Goal: Task Accomplishment & Management: Manage account settings

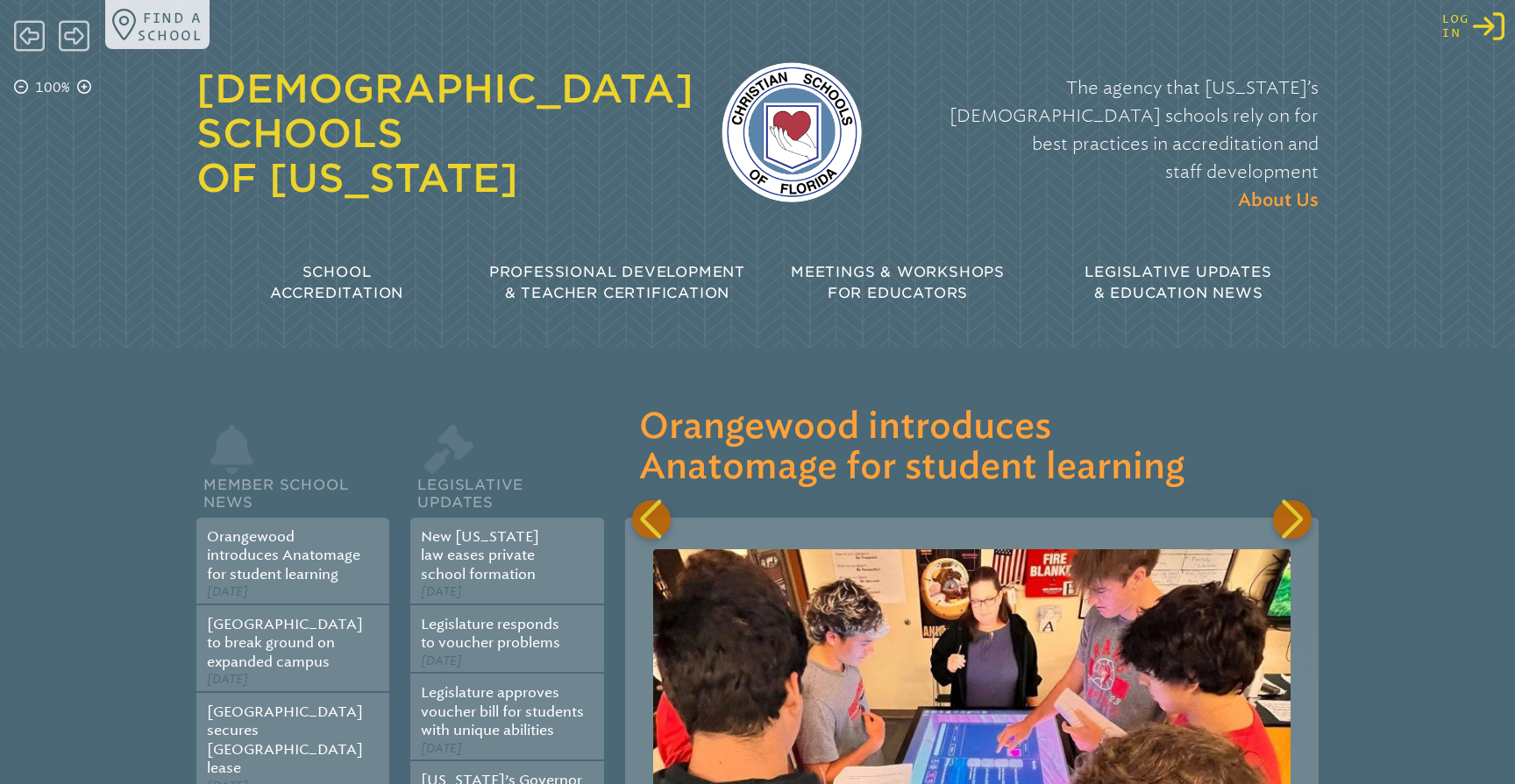
click at [1496, 26] on icon "Log in or Create Account" at bounding box center [1488, 26] width 32 height 32
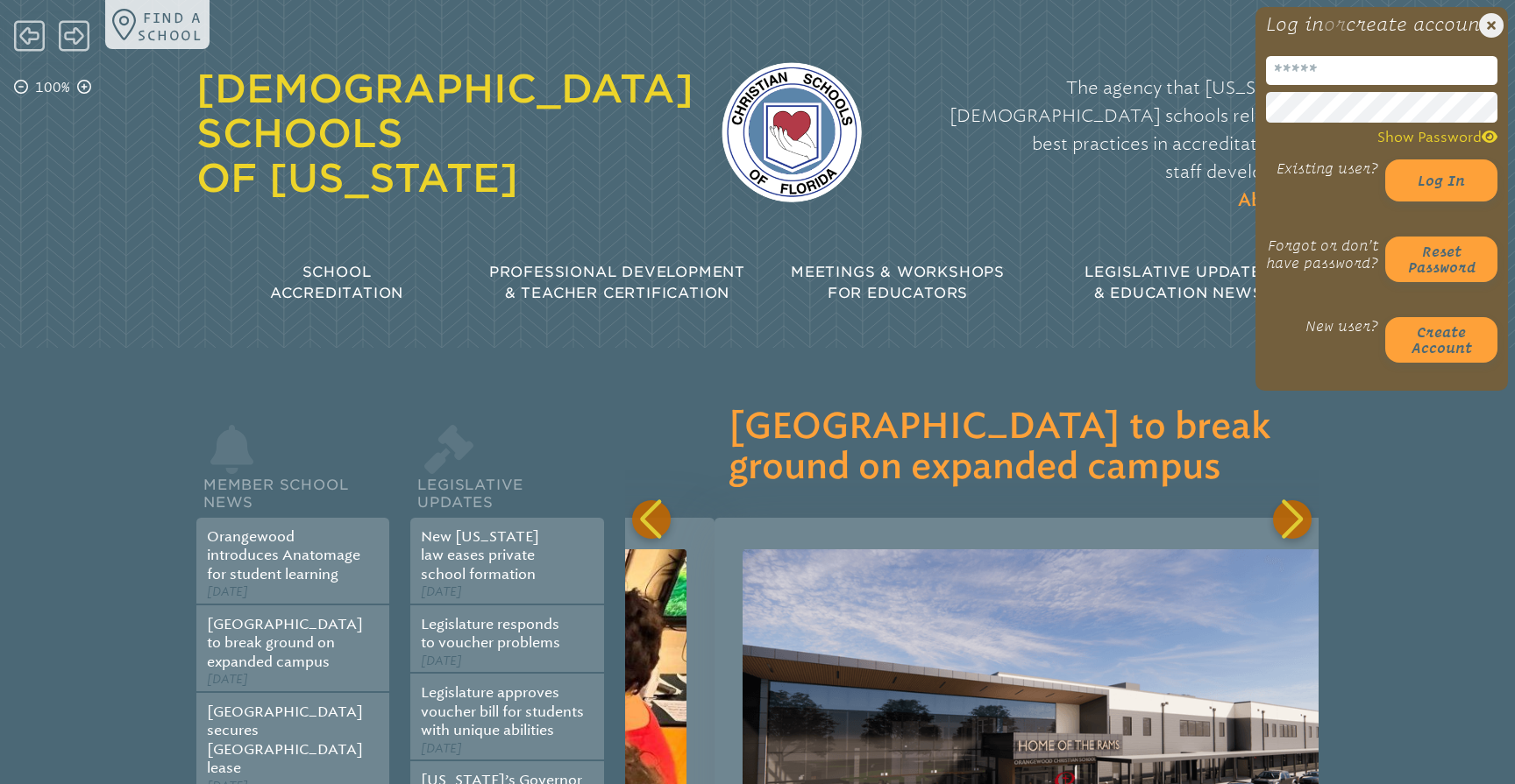
scroll to position [0, 694]
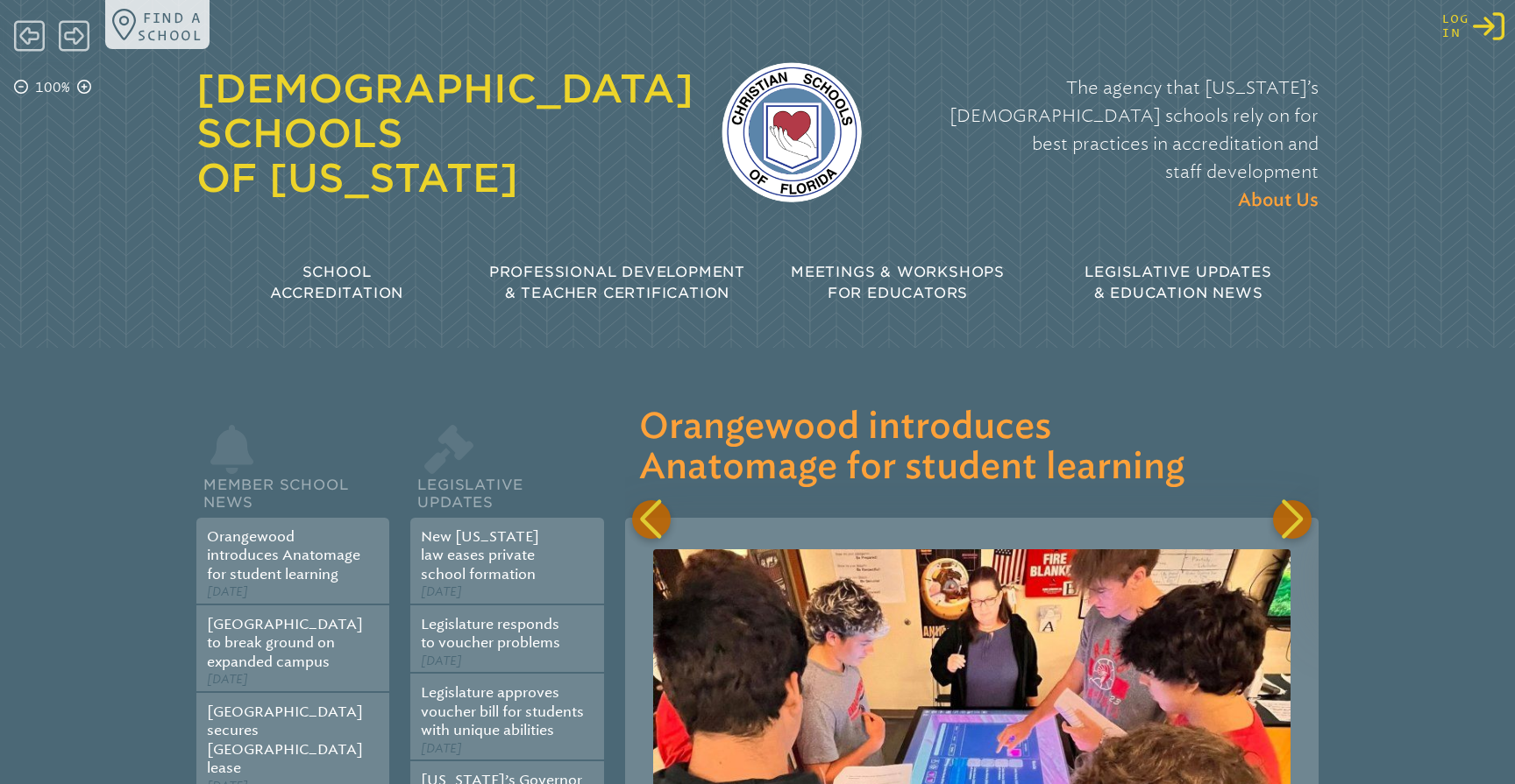
click at [1497, 25] on icon "Log in or Create Account" at bounding box center [1488, 26] width 32 height 32
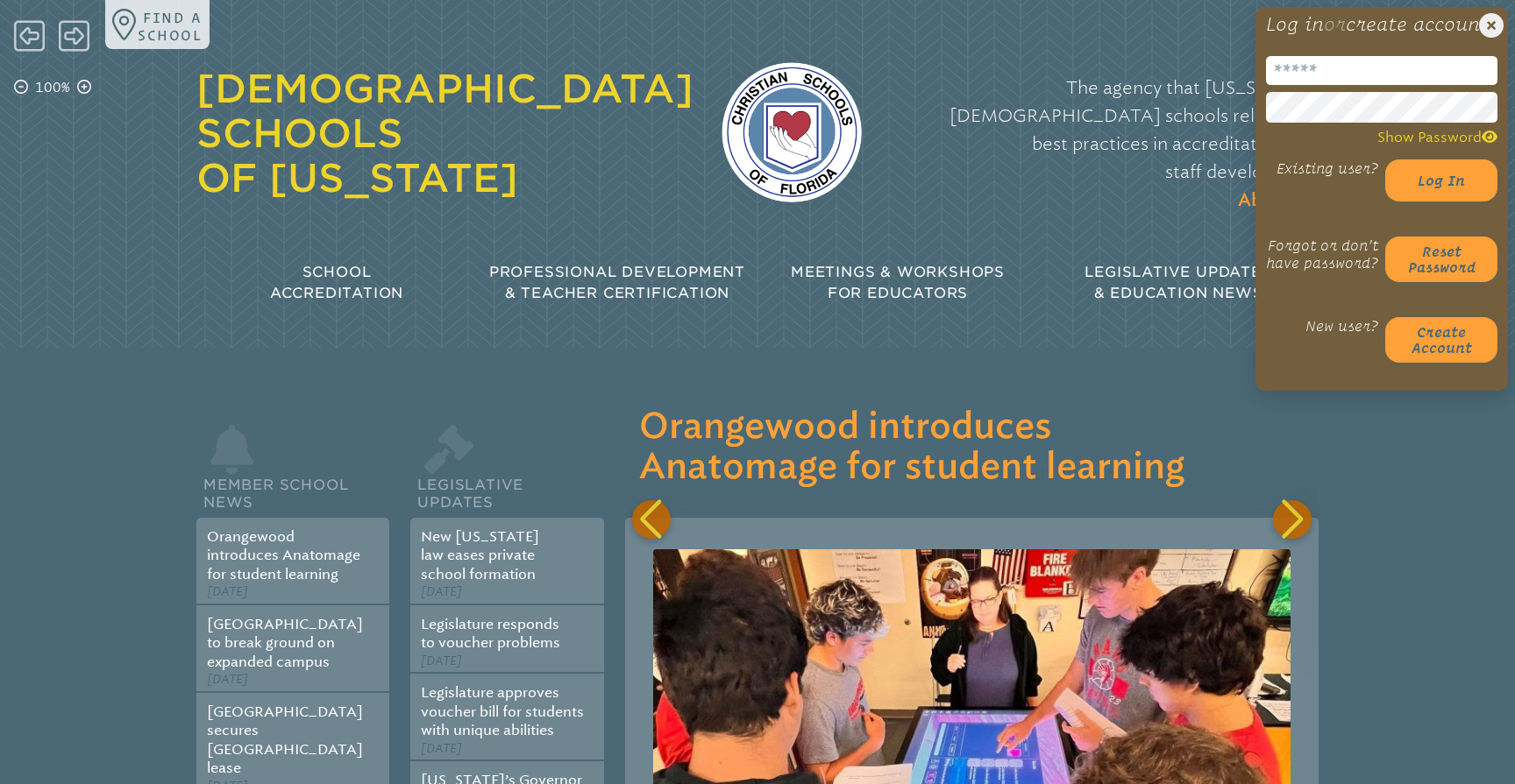
click at [1286, 85] on input "email" at bounding box center [1381, 70] width 231 height 29
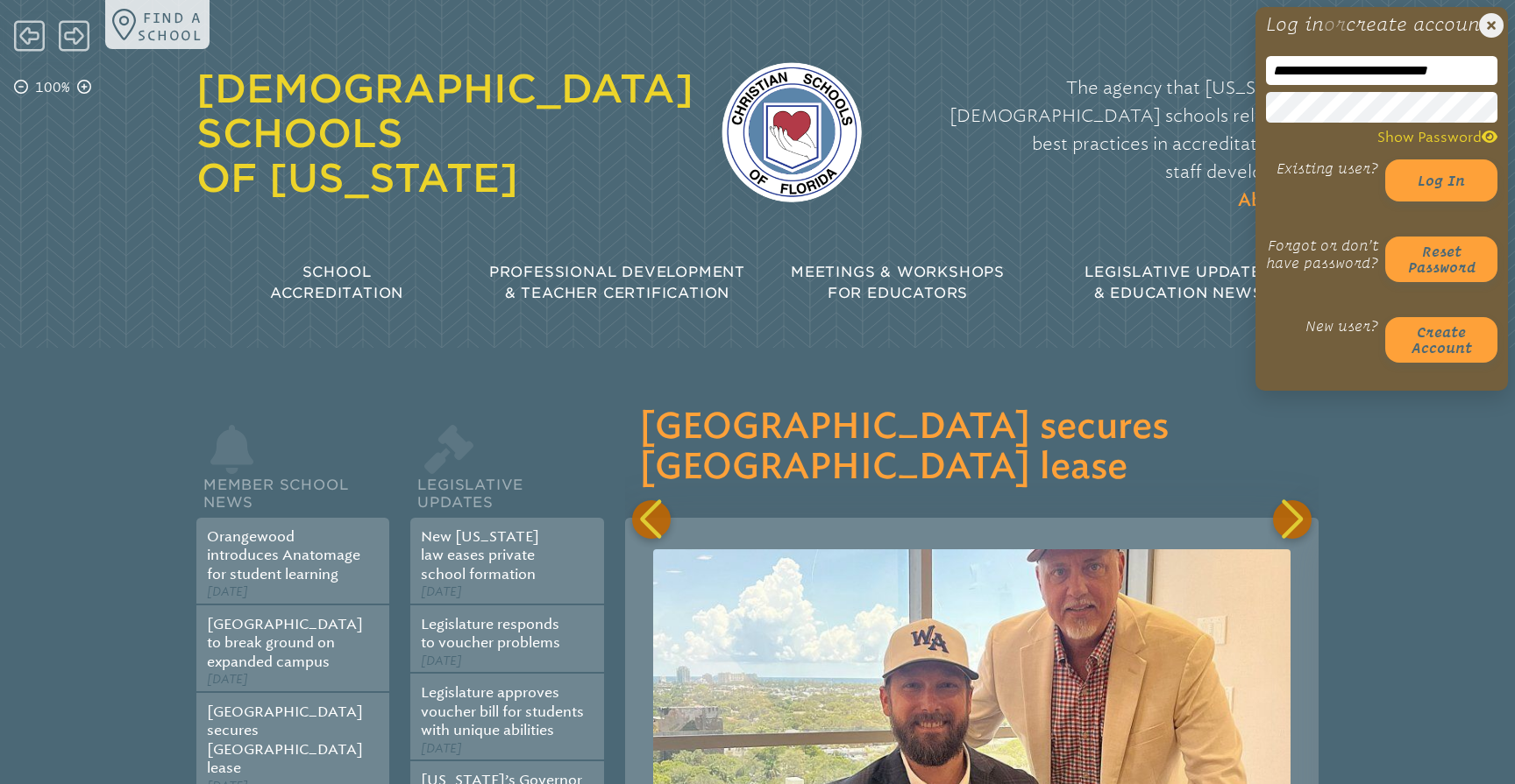
scroll to position [0, 2081]
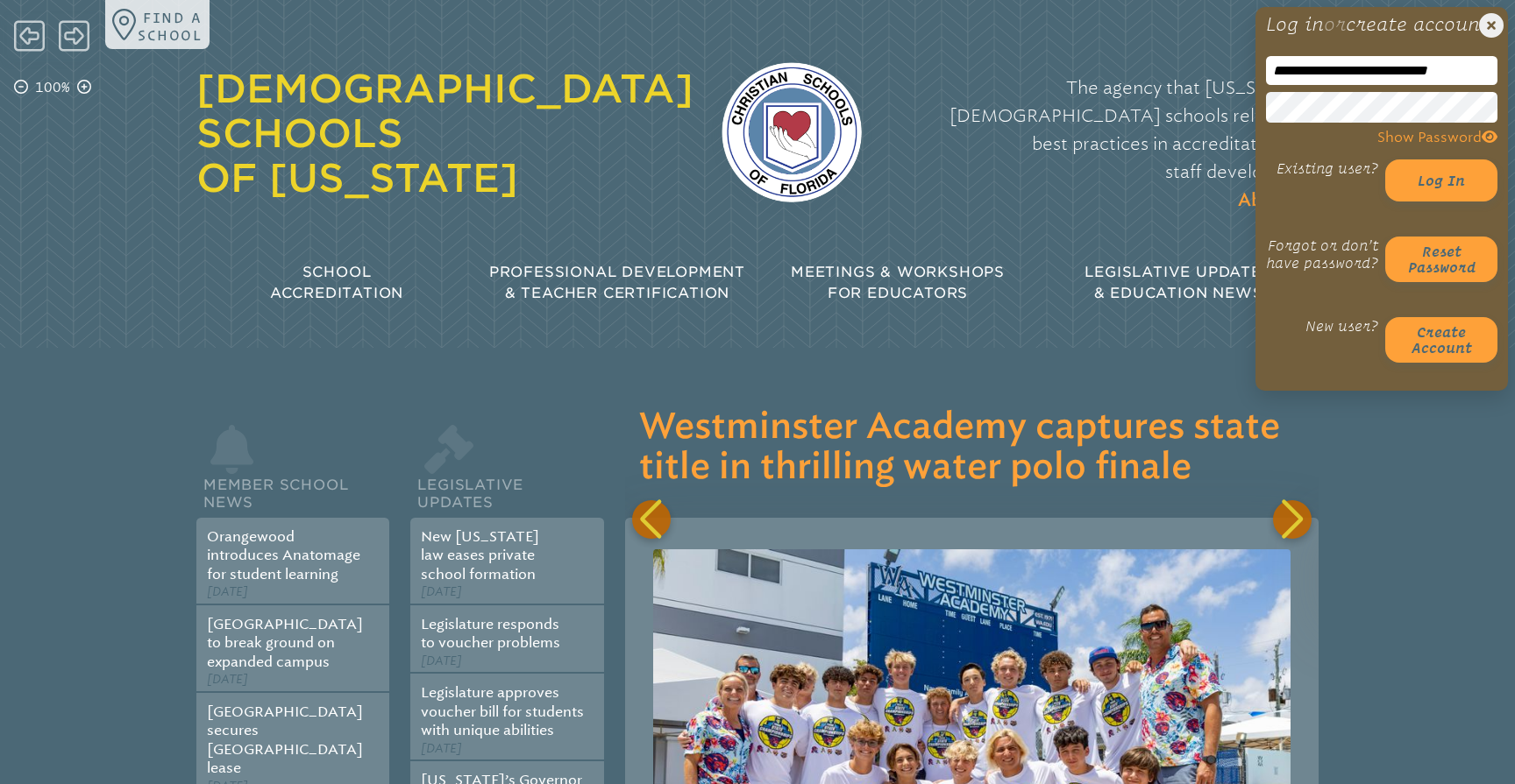
click at [1486, 143] on icon at bounding box center [1489, 137] width 15 height 14
click at [1450, 193] on button "Log in" at bounding box center [1441, 181] width 113 height 42
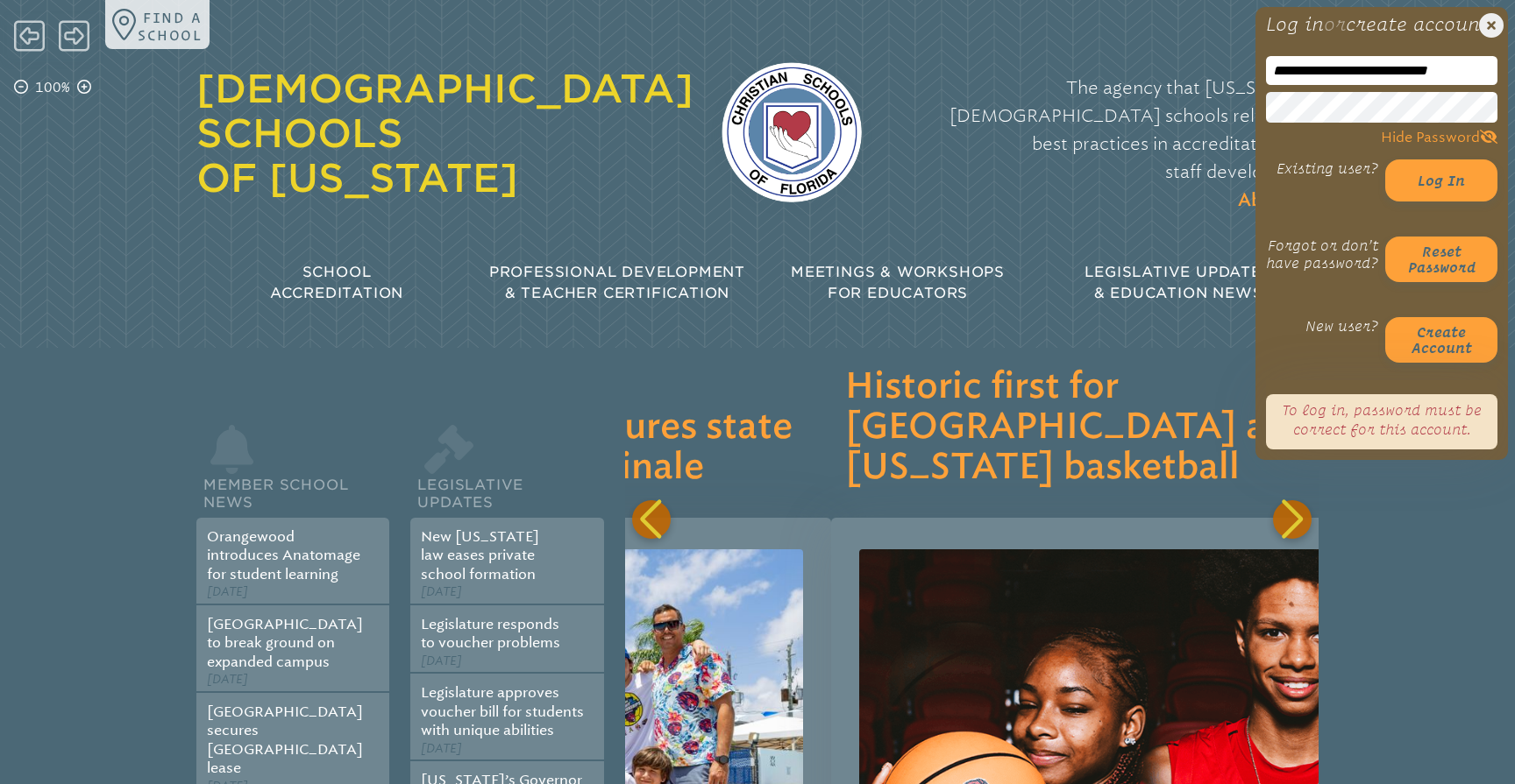
scroll to position [0, 3468]
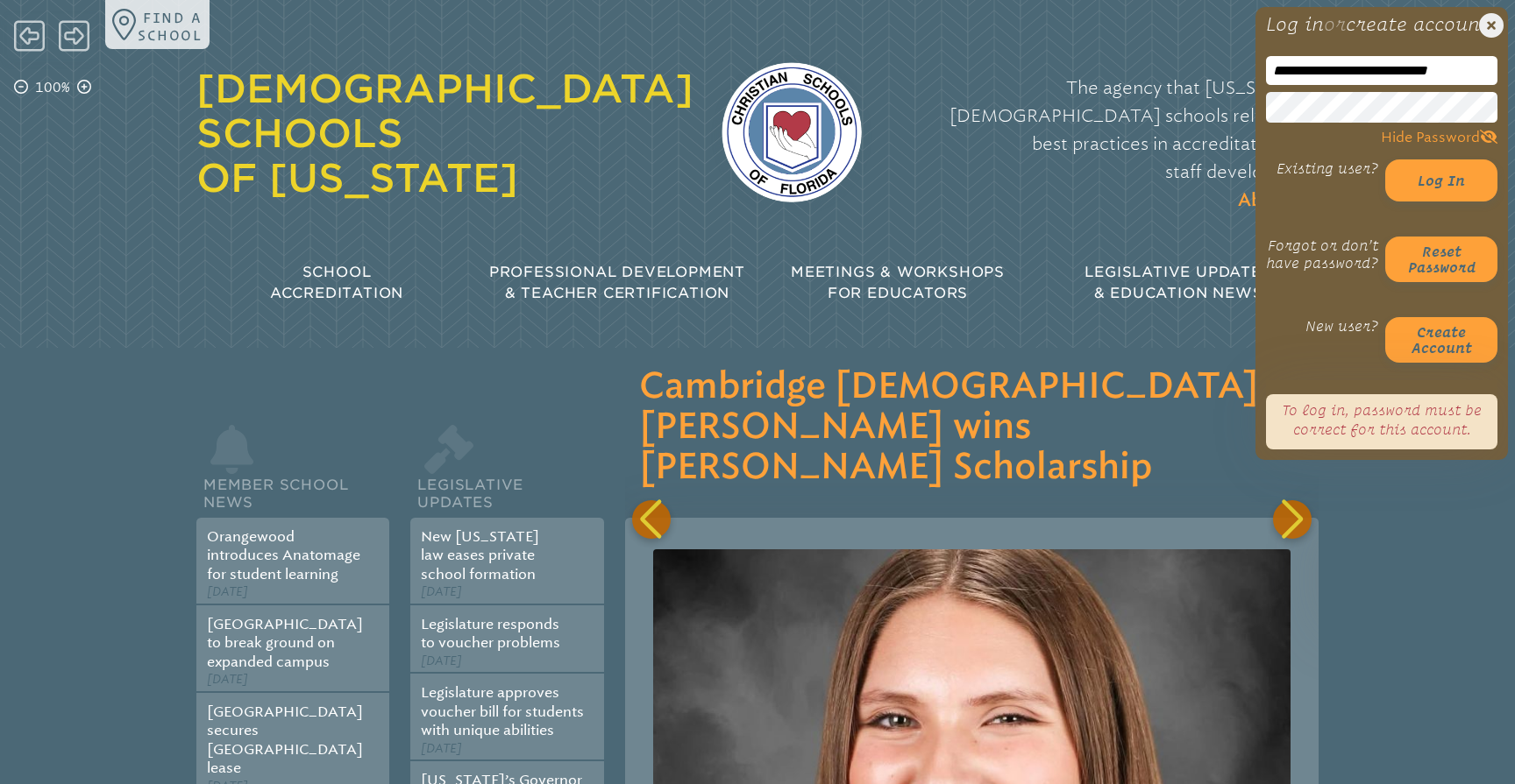
click at [1343, 85] on input "**********" at bounding box center [1381, 70] width 231 height 29
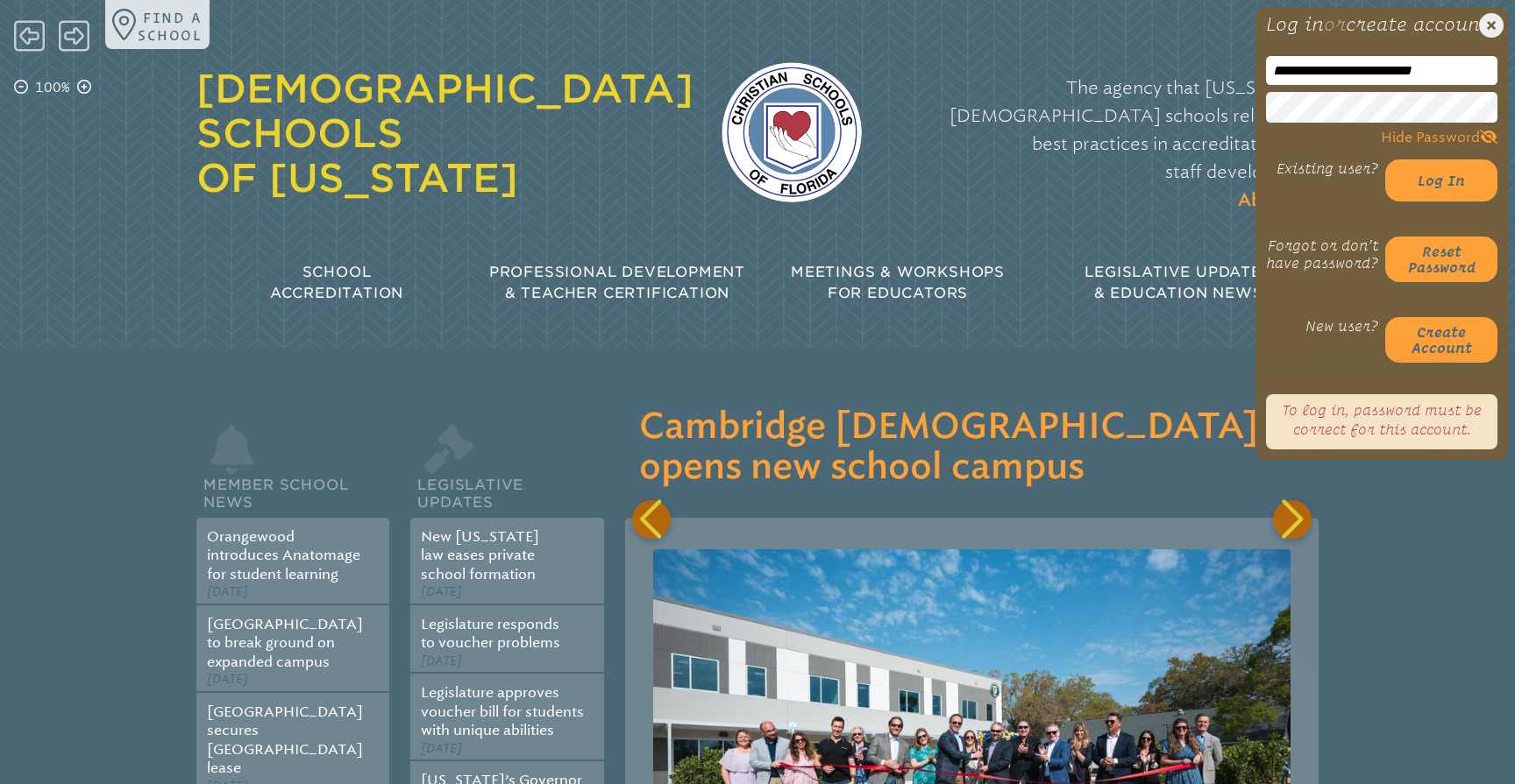
click at [1301, 85] on input "**********" at bounding box center [1381, 70] width 231 height 29
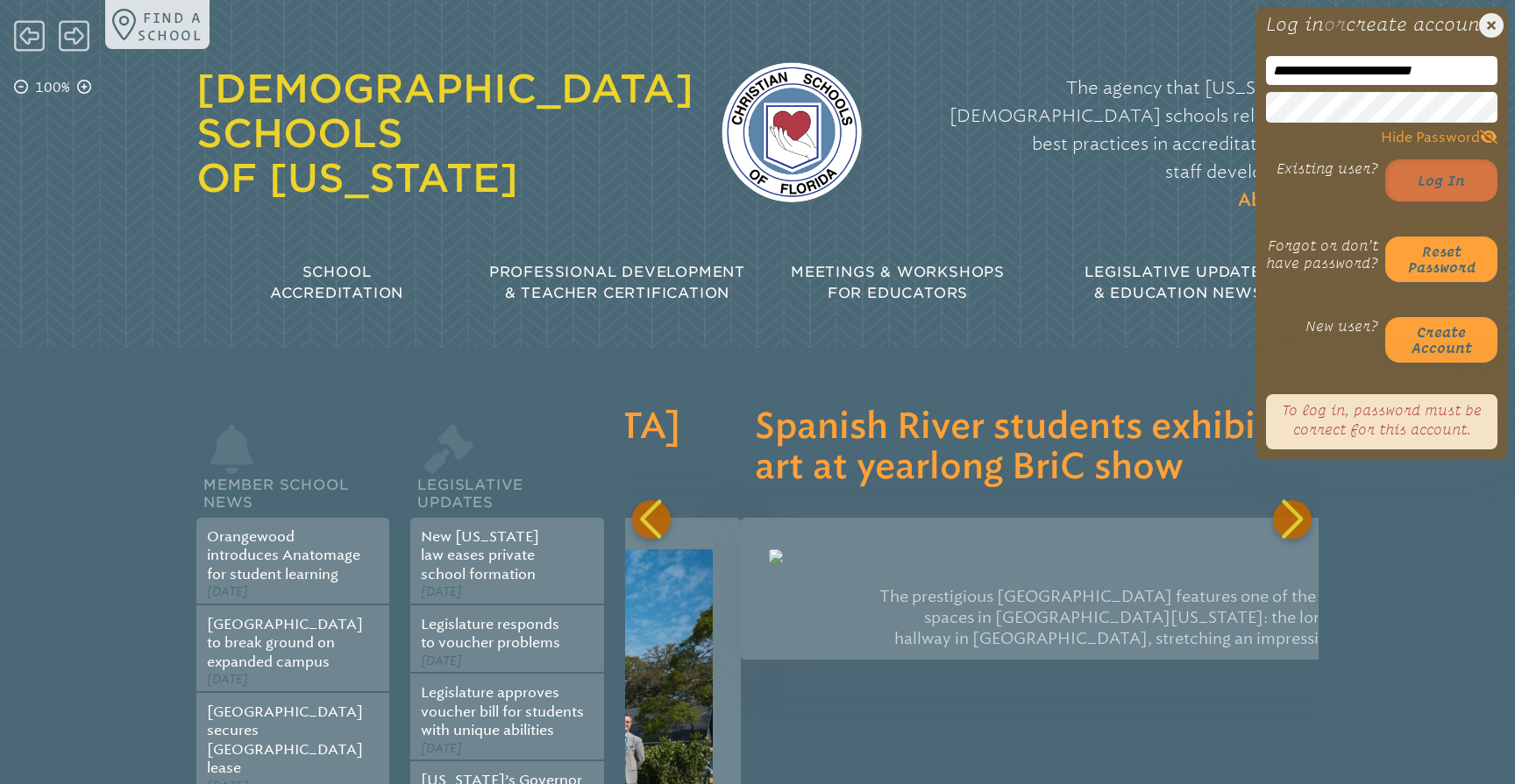
click at [1443, 200] on button "Log in" at bounding box center [1441, 181] width 113 height 42
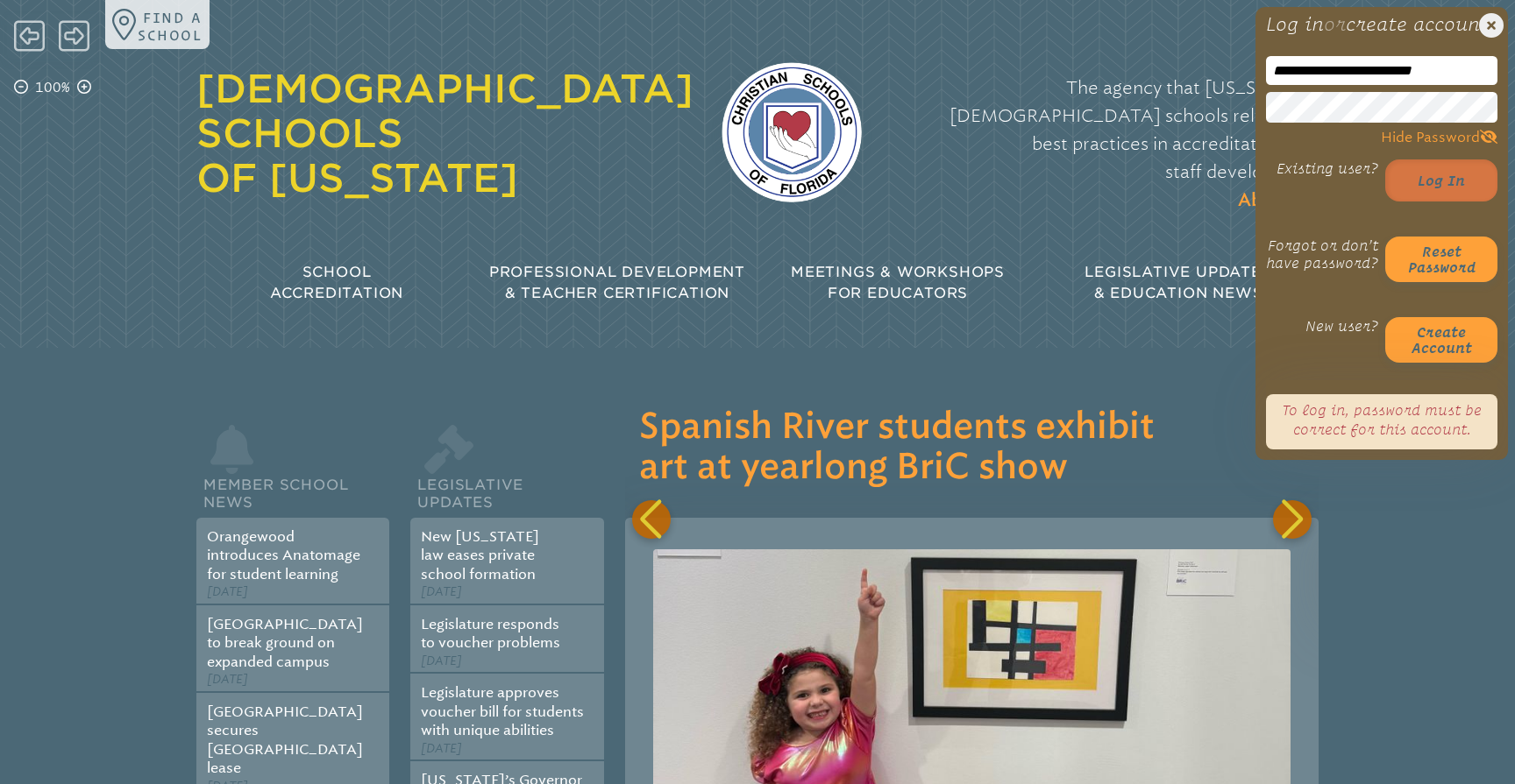
click at [1436, 197] on button "Log in" at bounding box center [1441, 181] width 113 height 42
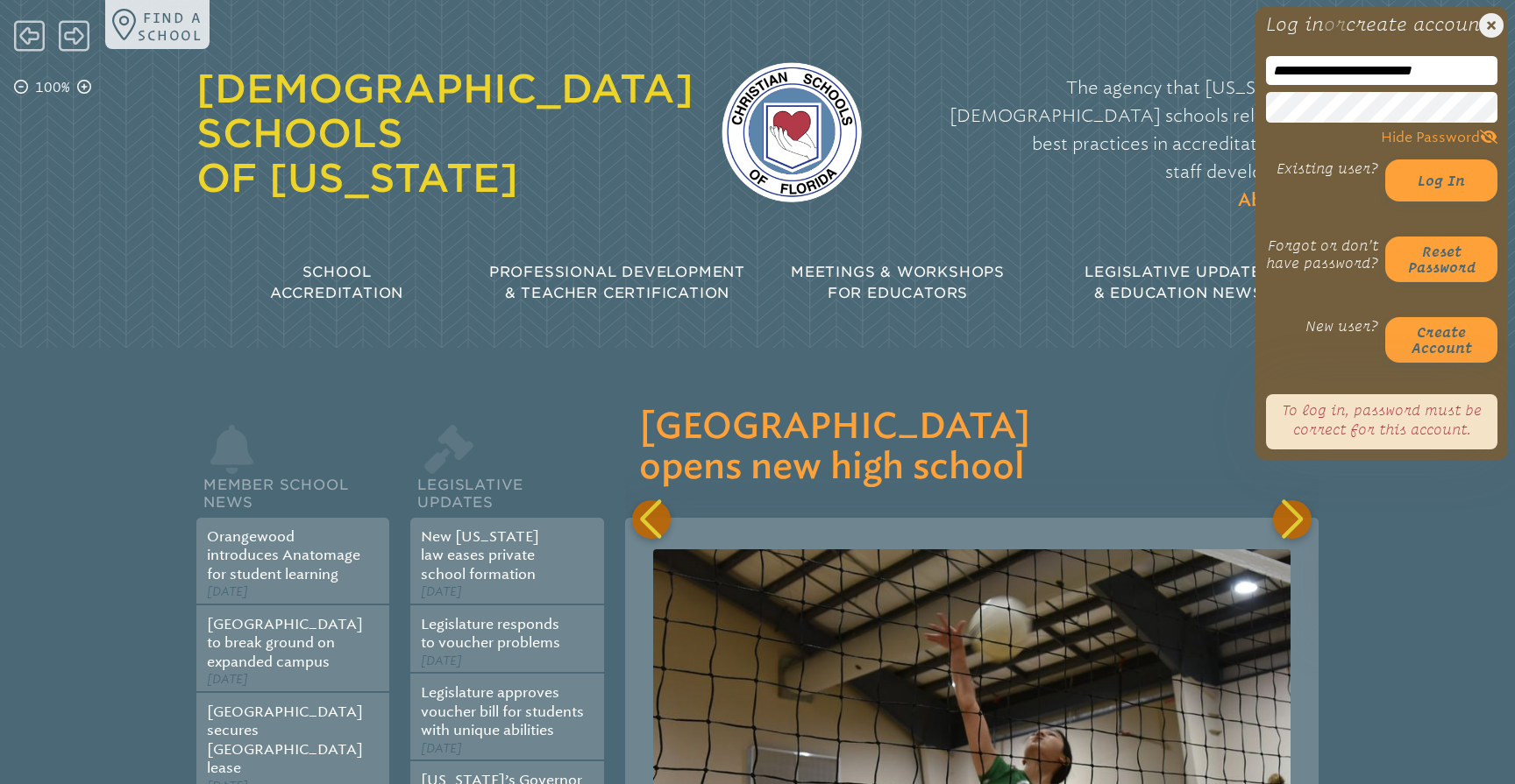
drag, startPoint x: 1318, startPoint y: 89, endPoint x: 1214, endPoint y: 89, distance: 104.0
click at [1214, 89] on div "**********" at bounding box center [758, 161] width 1515 height 322
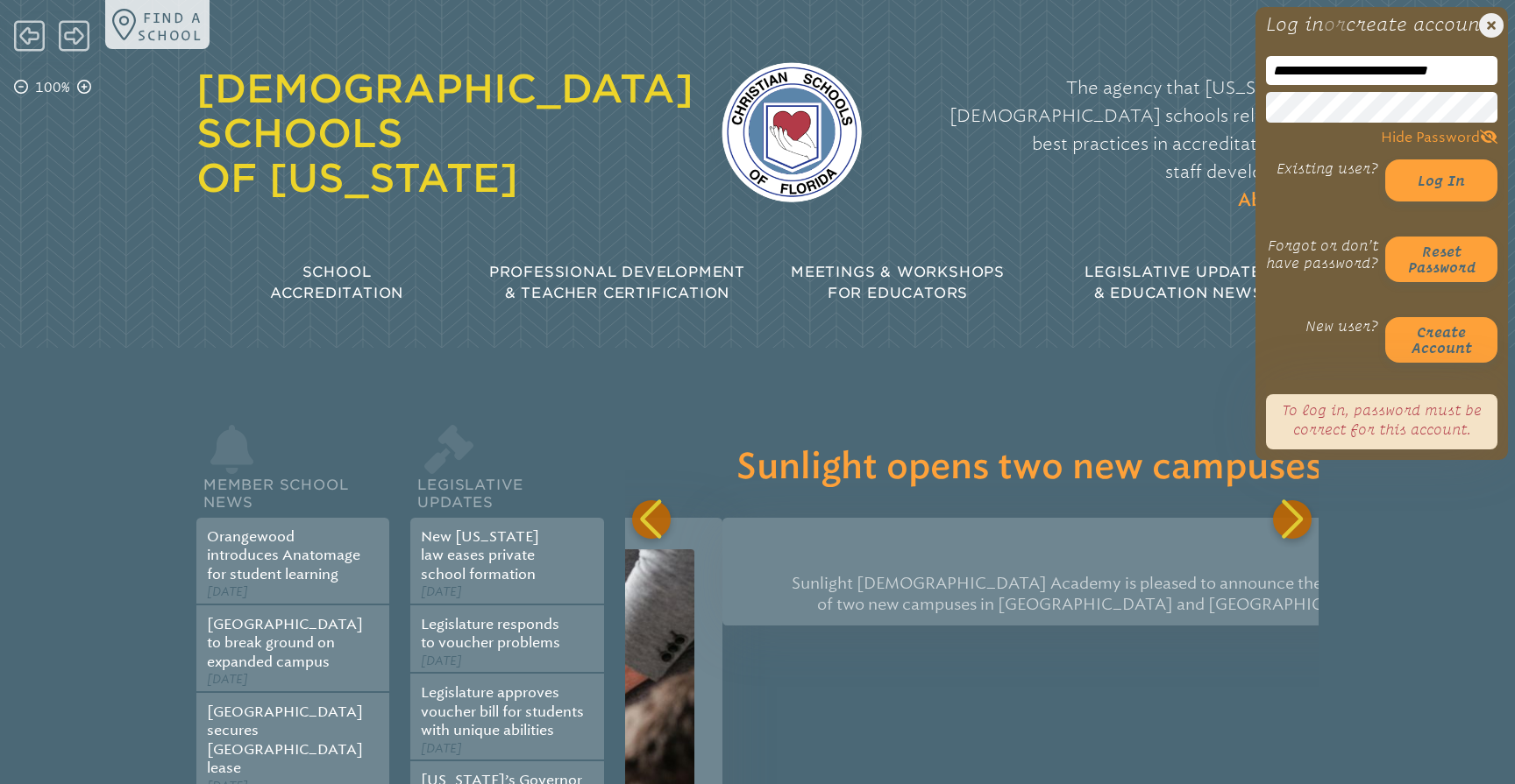
scroll to position [0, 6935]
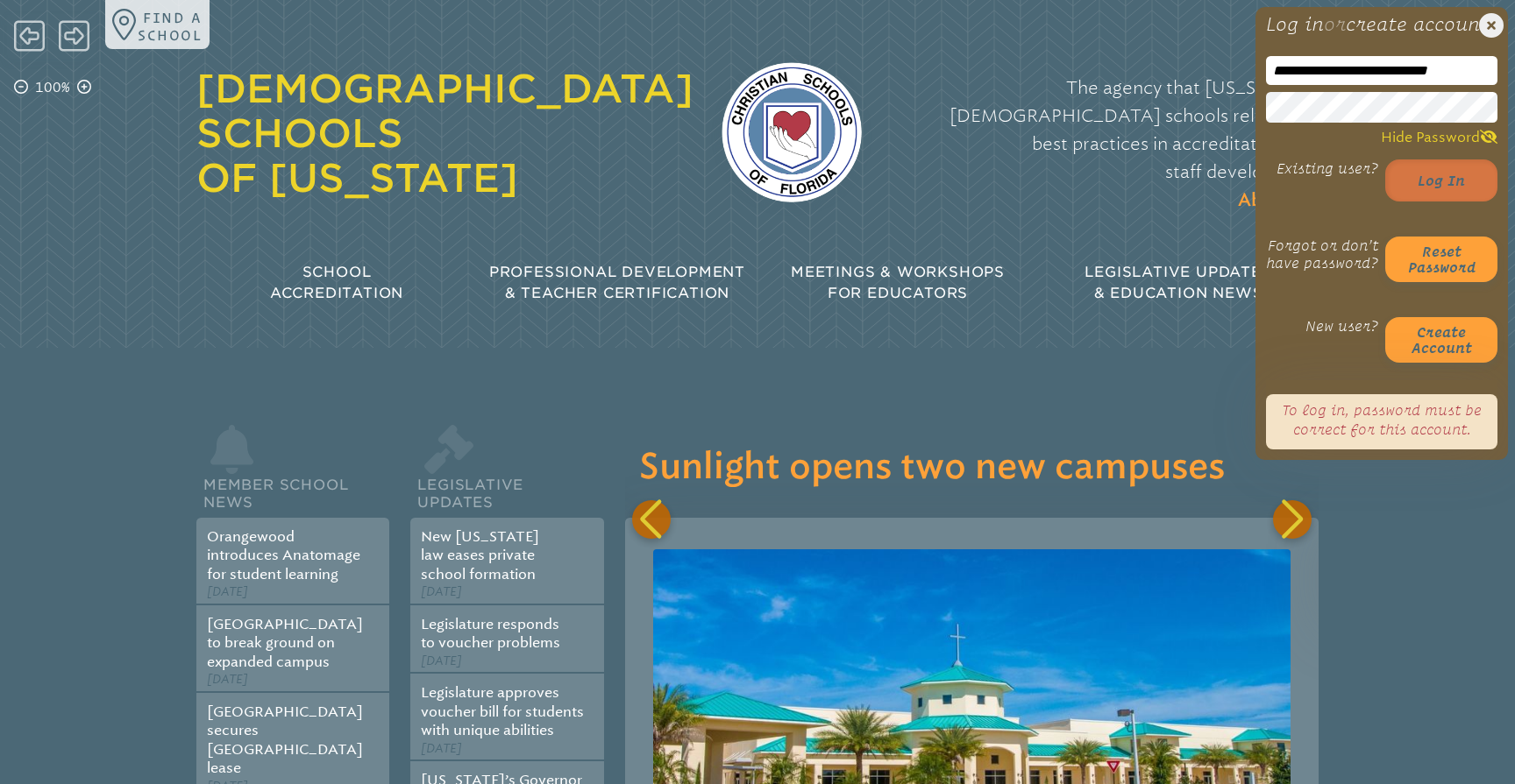
type input "**********"
click at [1449, 202] on button "Log in" at bounding box center [1441, 181] width 113 height 42
click at [1490, 30] on icon "Close Login Area" at bounding box center [1492, 26] width 25 height 25
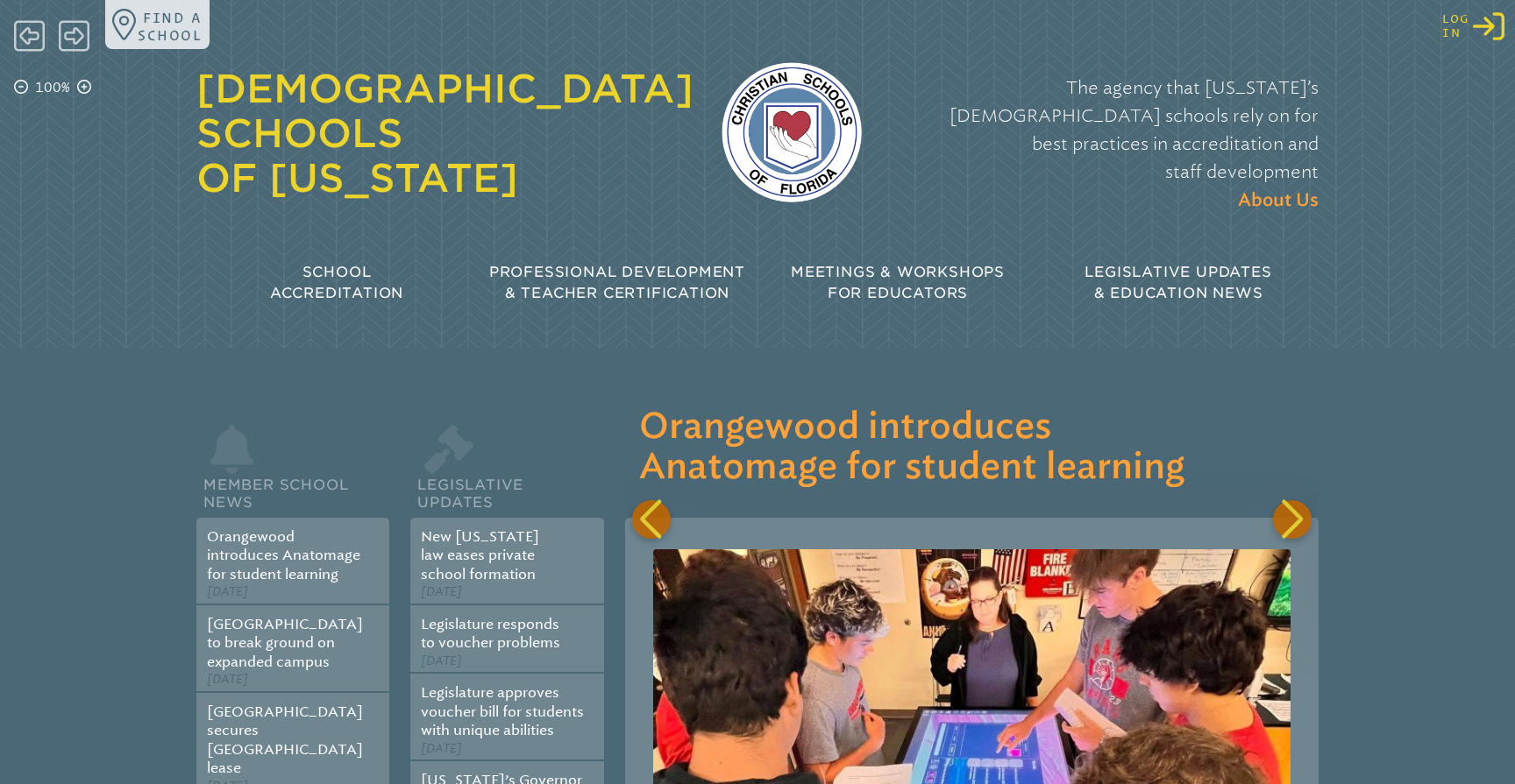
click at [1489, 31] on icon "Log in or Create Account" at bounding box center [1488, 26] width 32 height 32
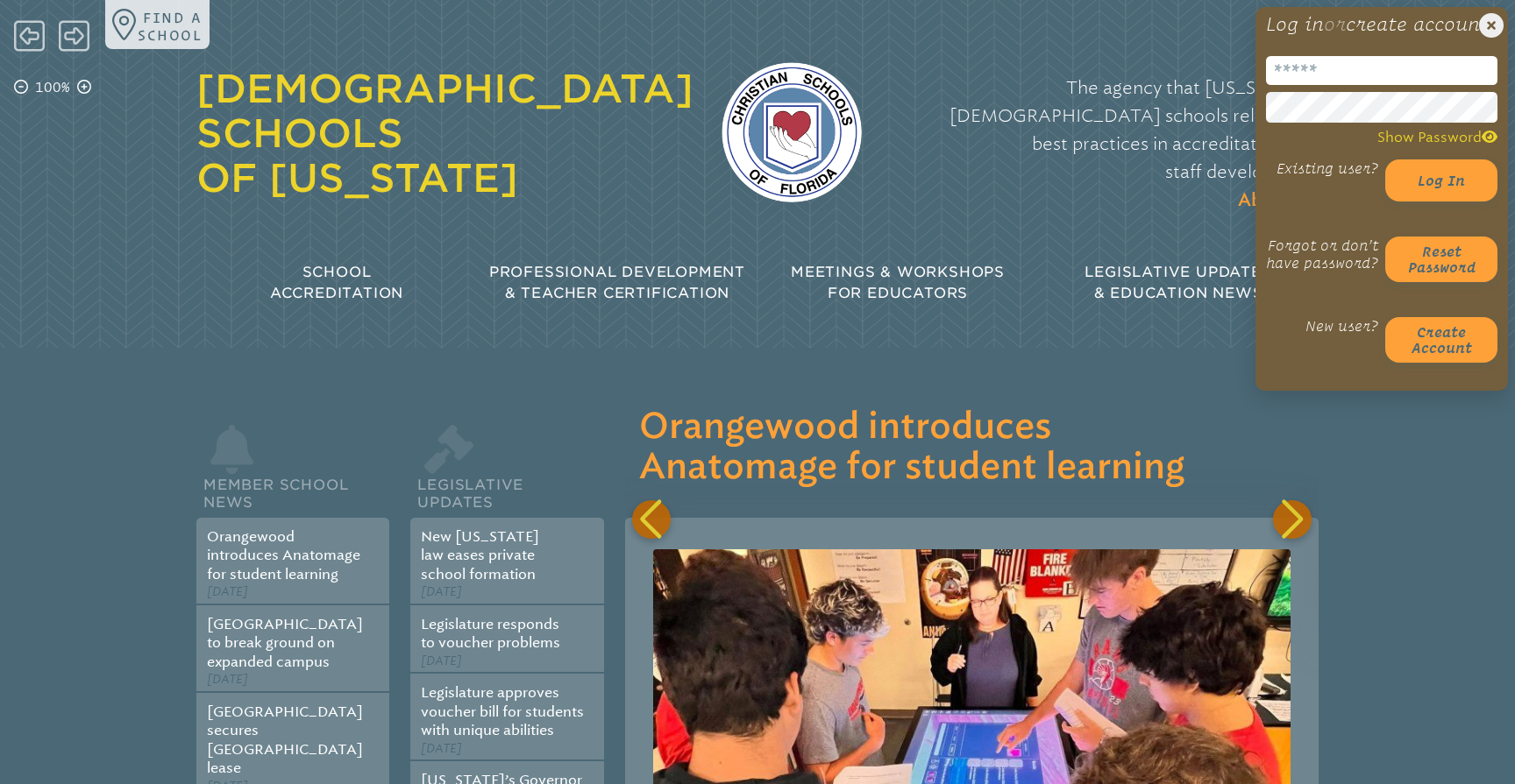
click at [1329, 85] on input "email" at bounding box center [1381, 70] width 231 height 29
type input "**********"
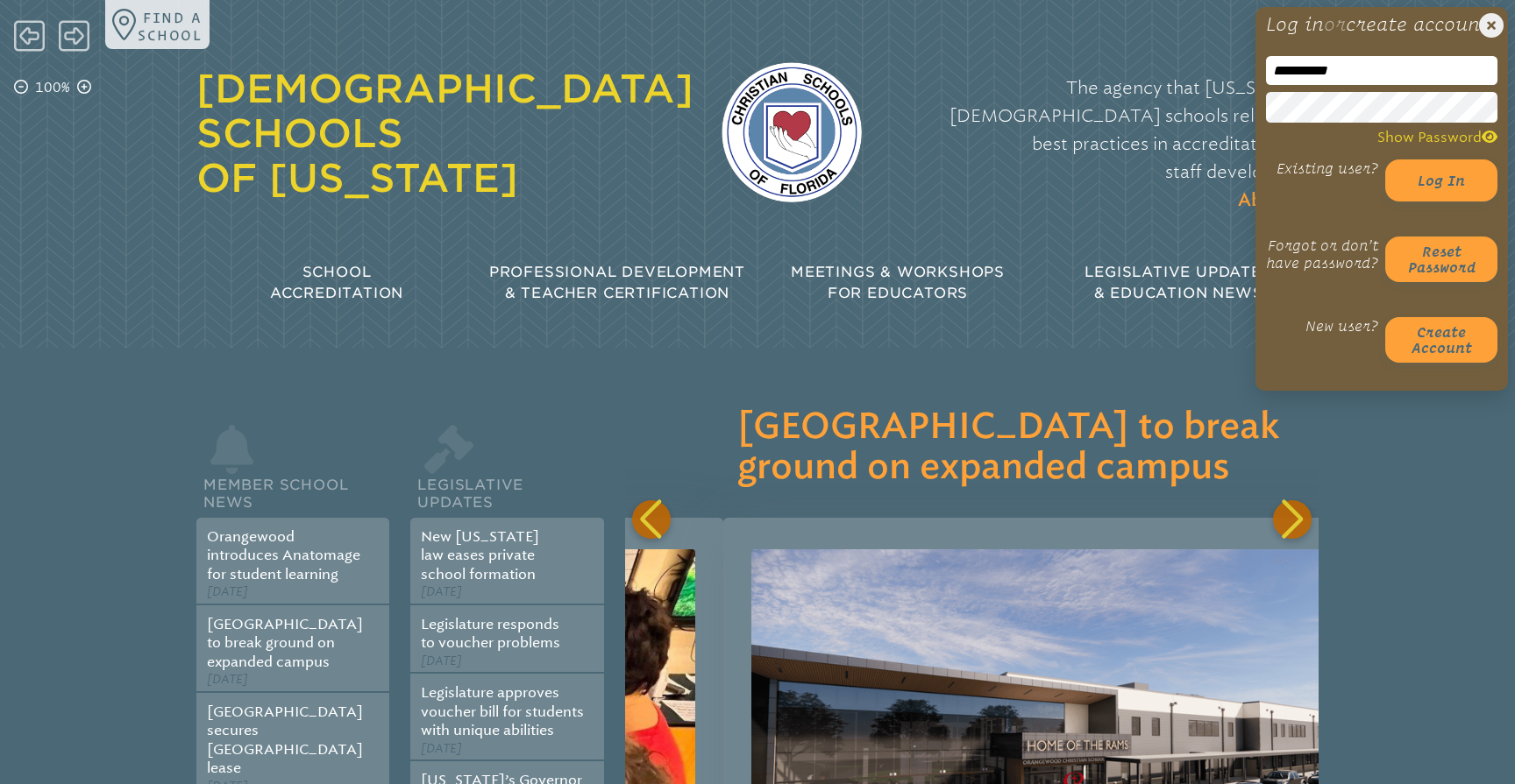
scroll to position [0, 694]
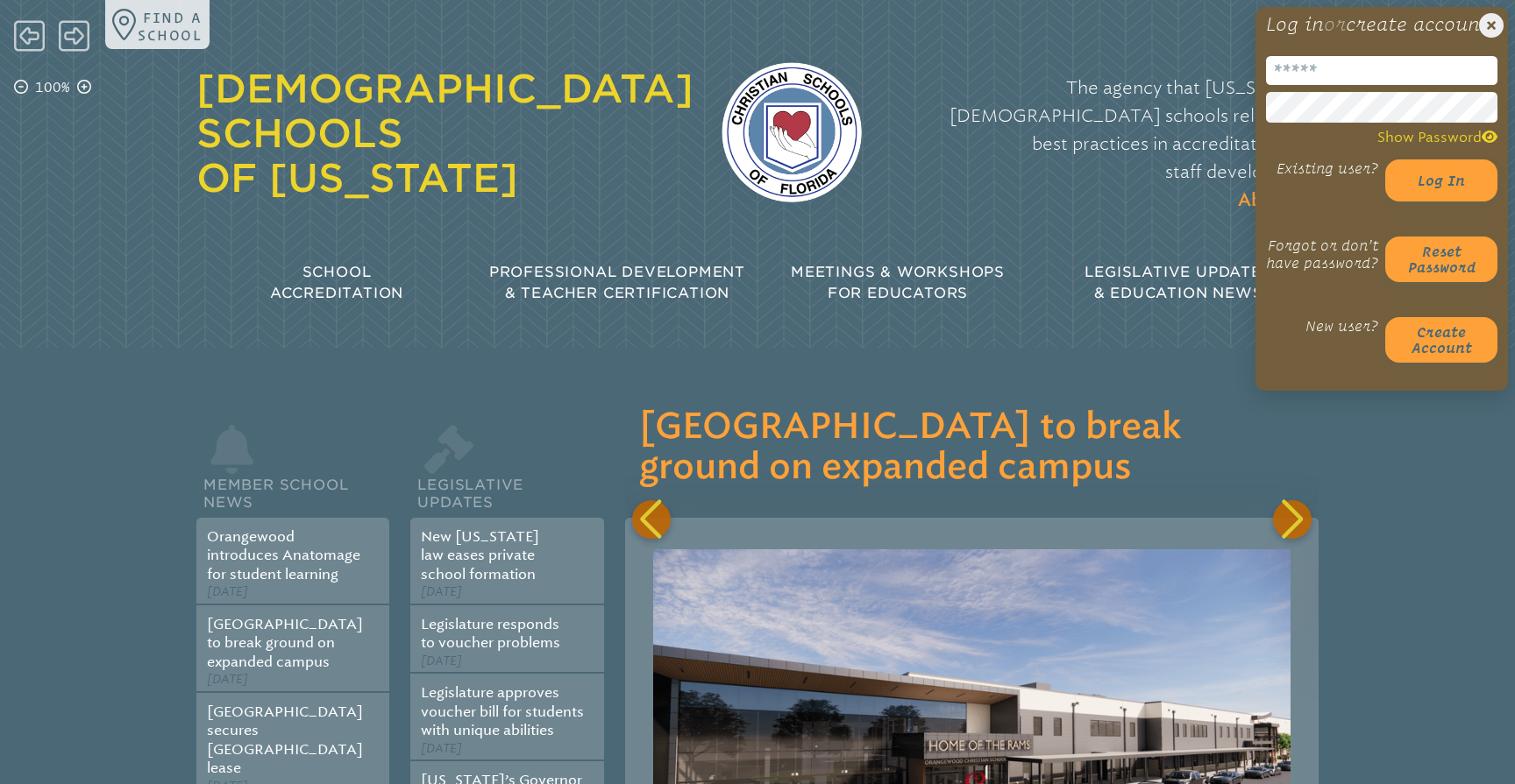
type input "**********"
click at [1443, 188] on button "Log in" at bounding box center [1441, 181] width 113 height 42
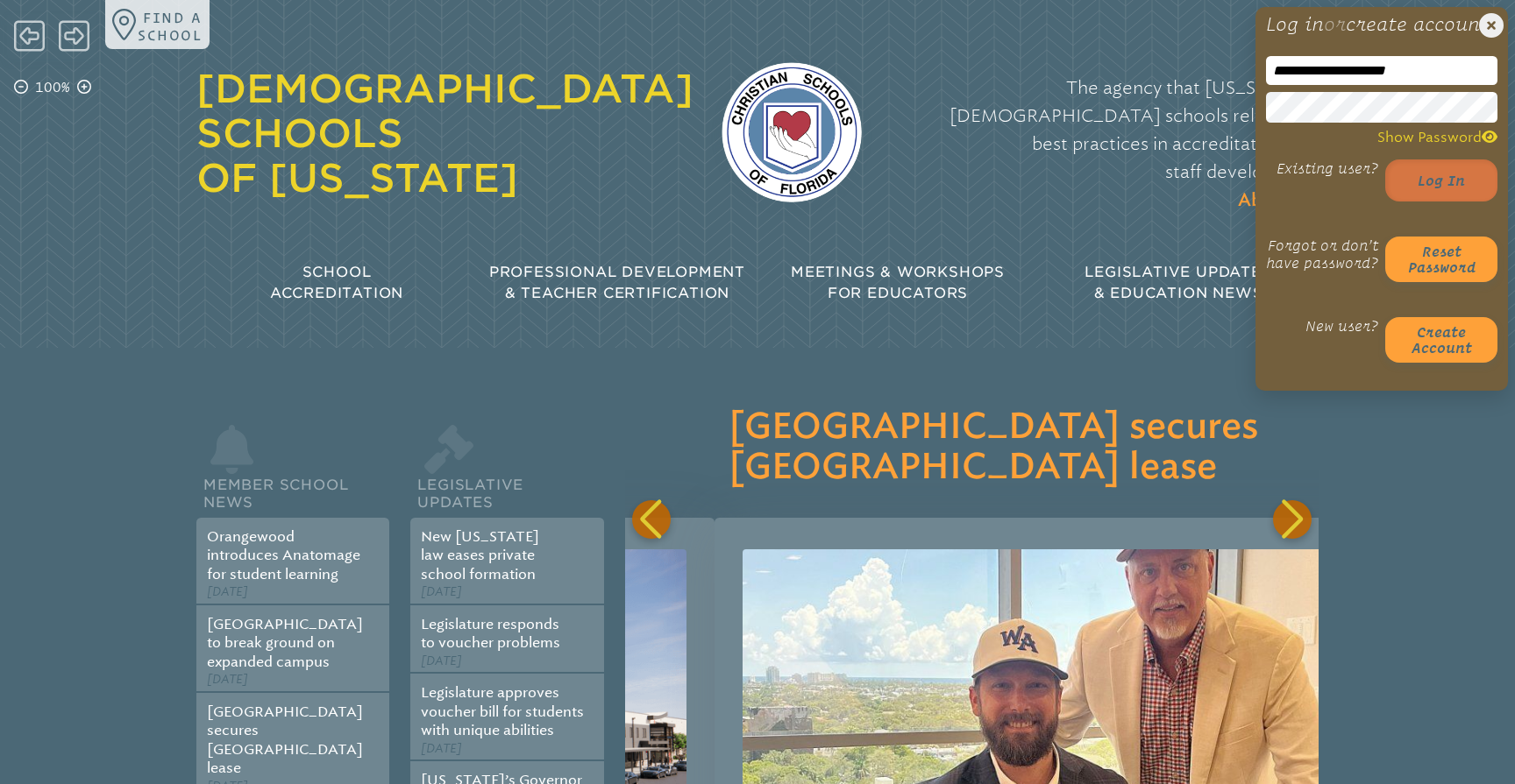
scroll to position [0, 1387]
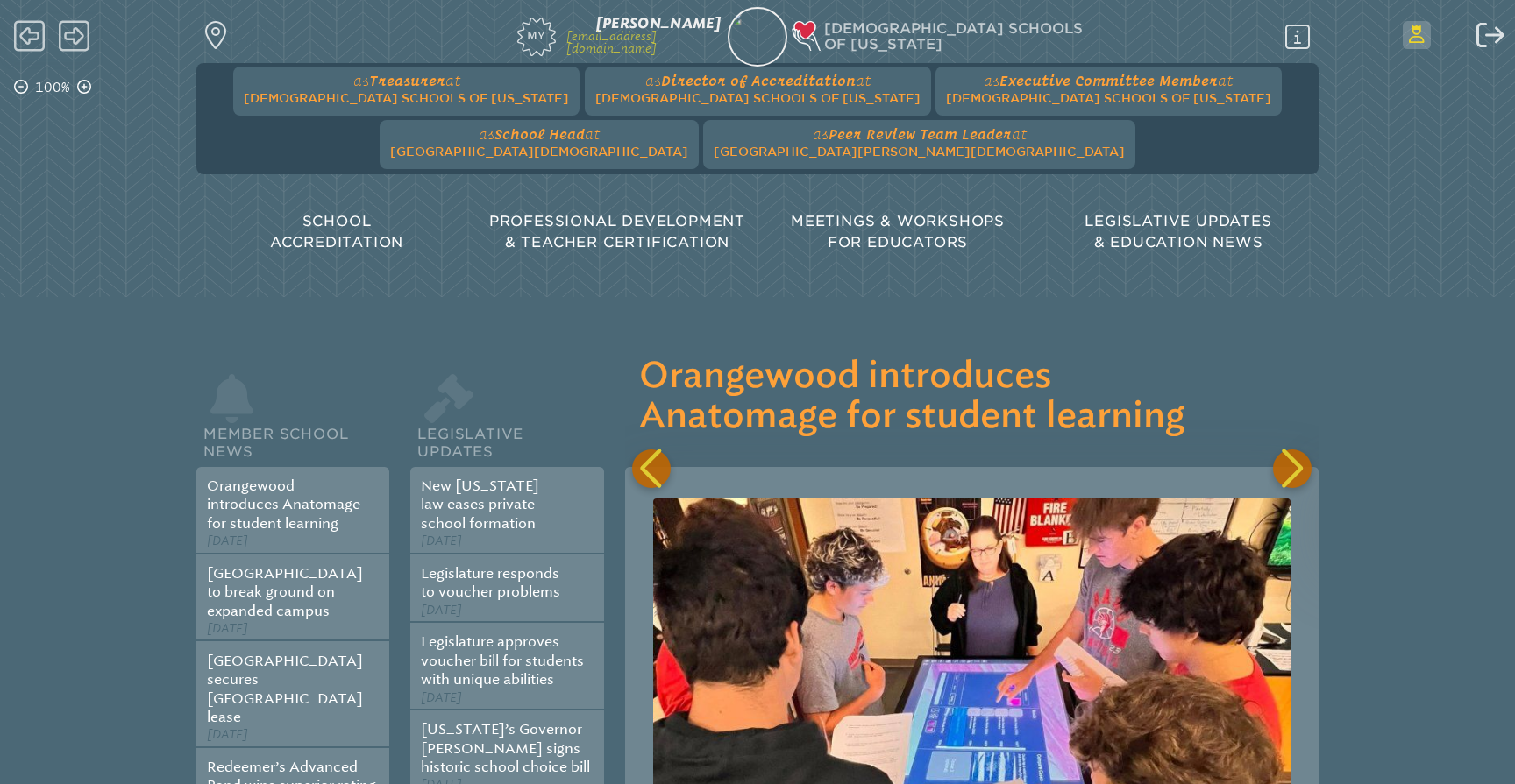
click at [1418, 38] on icon "Switch Users..." at bounding box center [1417, 34] width 15 height 17
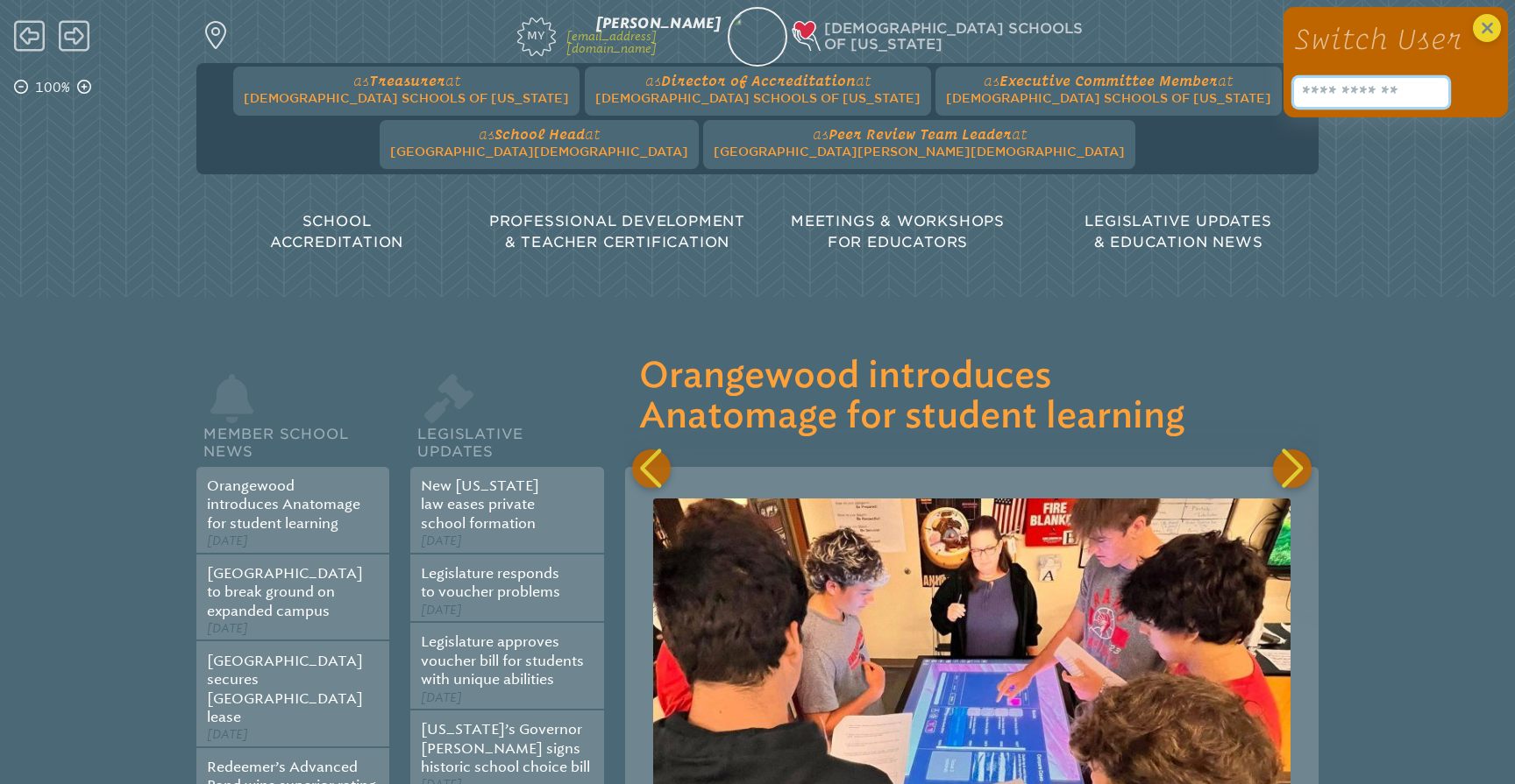
click at [1348, 89] on input "text" at bounding box center [1371, 92] width 154 height 29
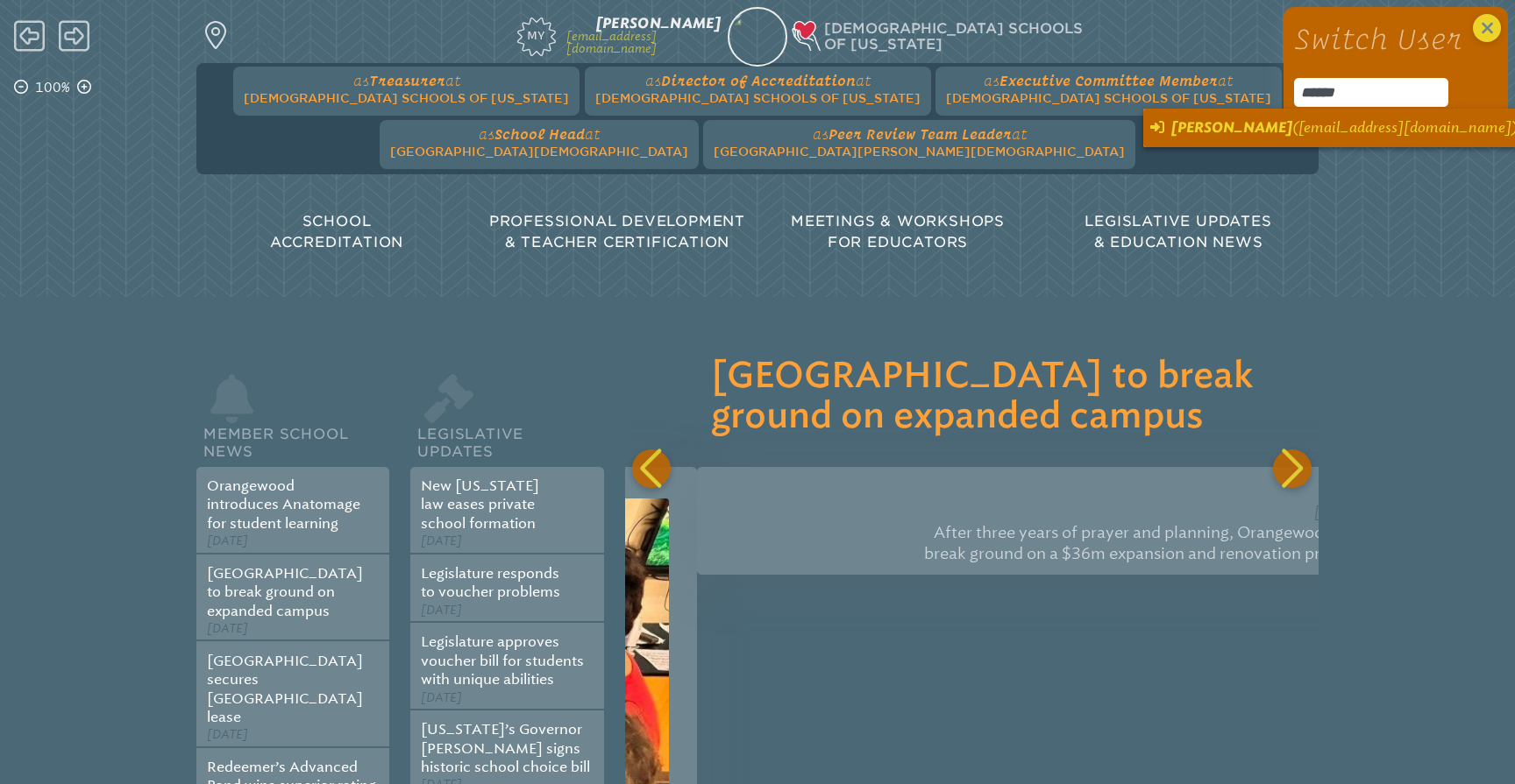
click at [1266, 124] on span "[PERSON_NAME]" at bounding box center [1232, 127] width 121 height 16
type input "**********"
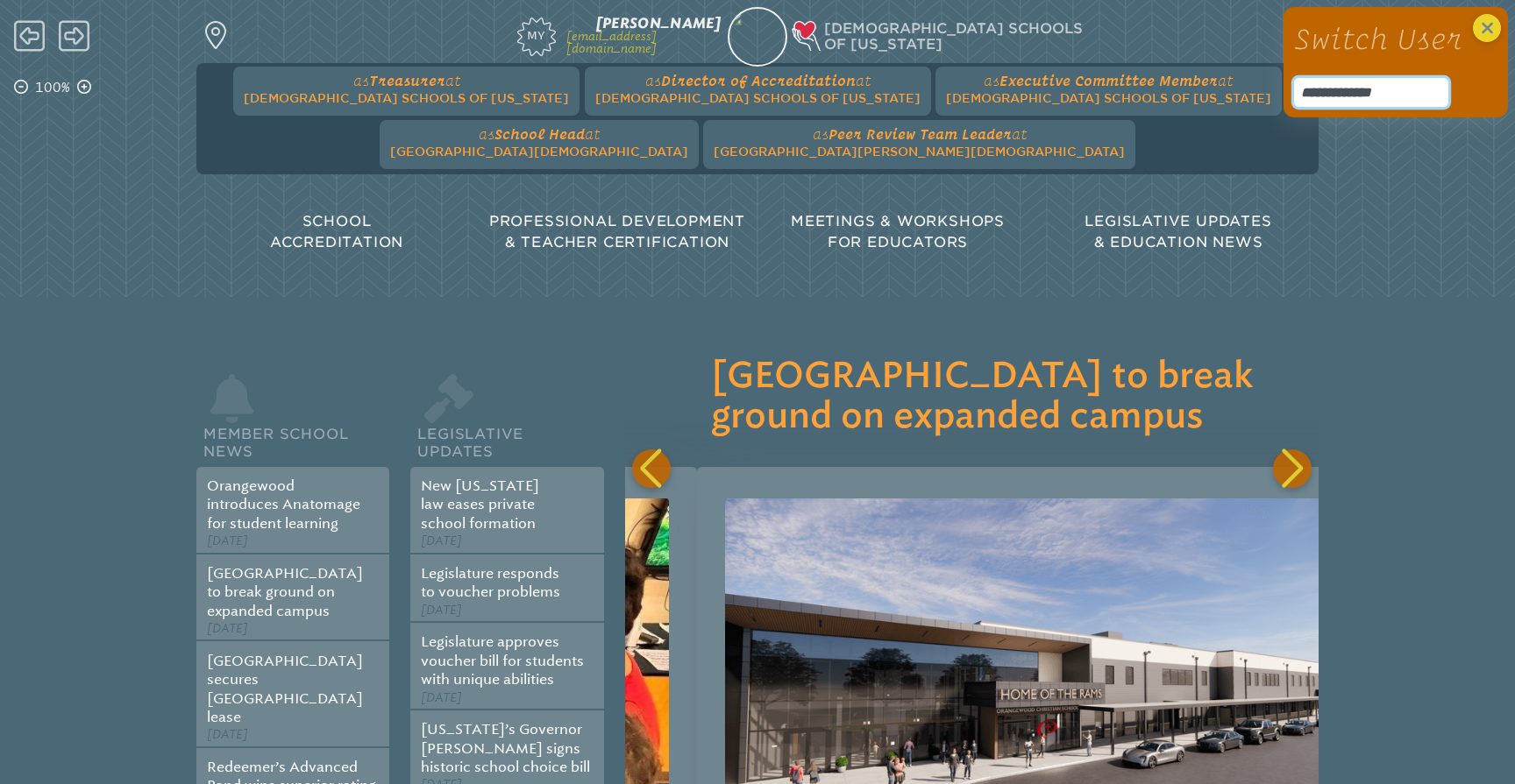
scroll to position [0, 694]
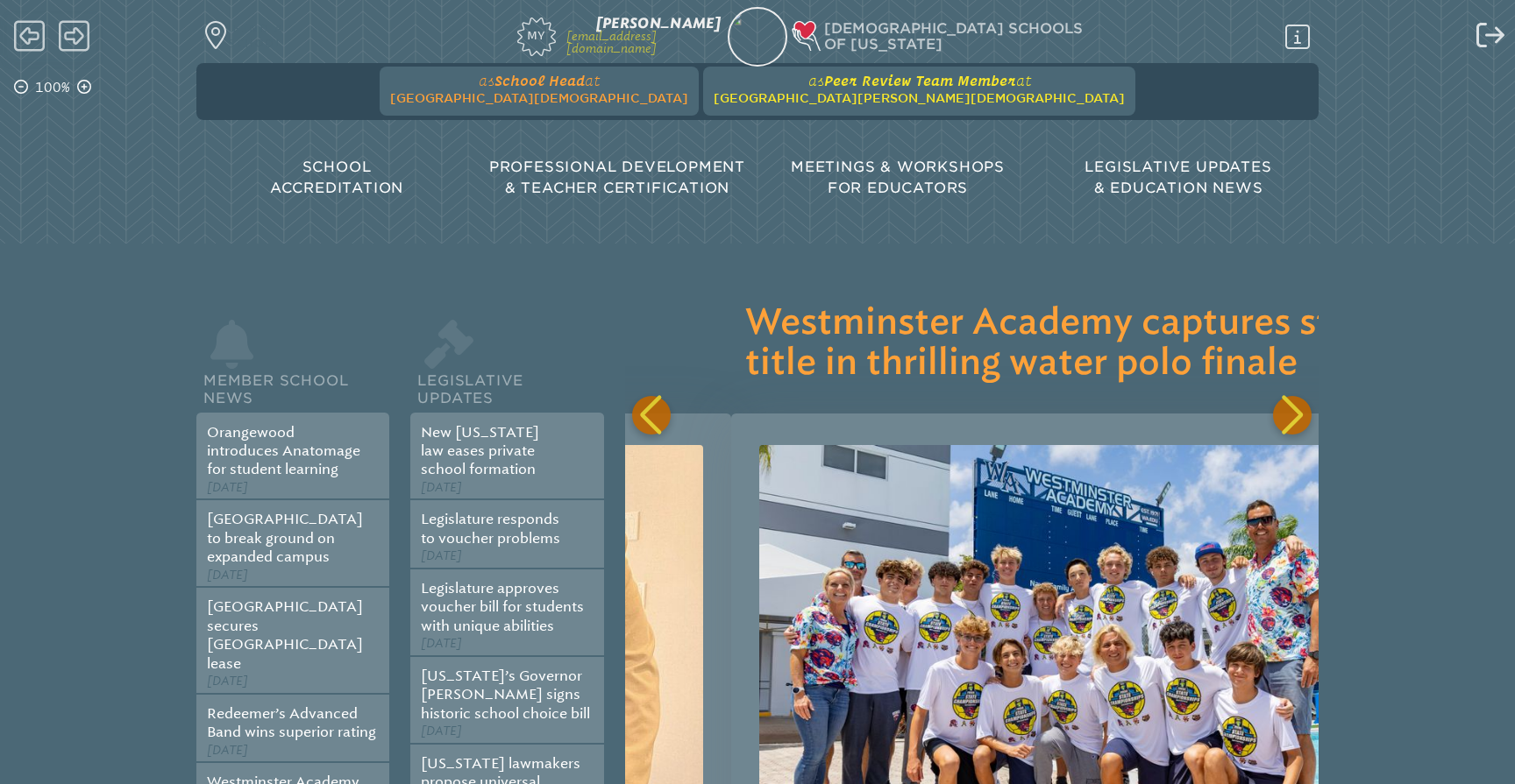
scroll to position [0, 2081]
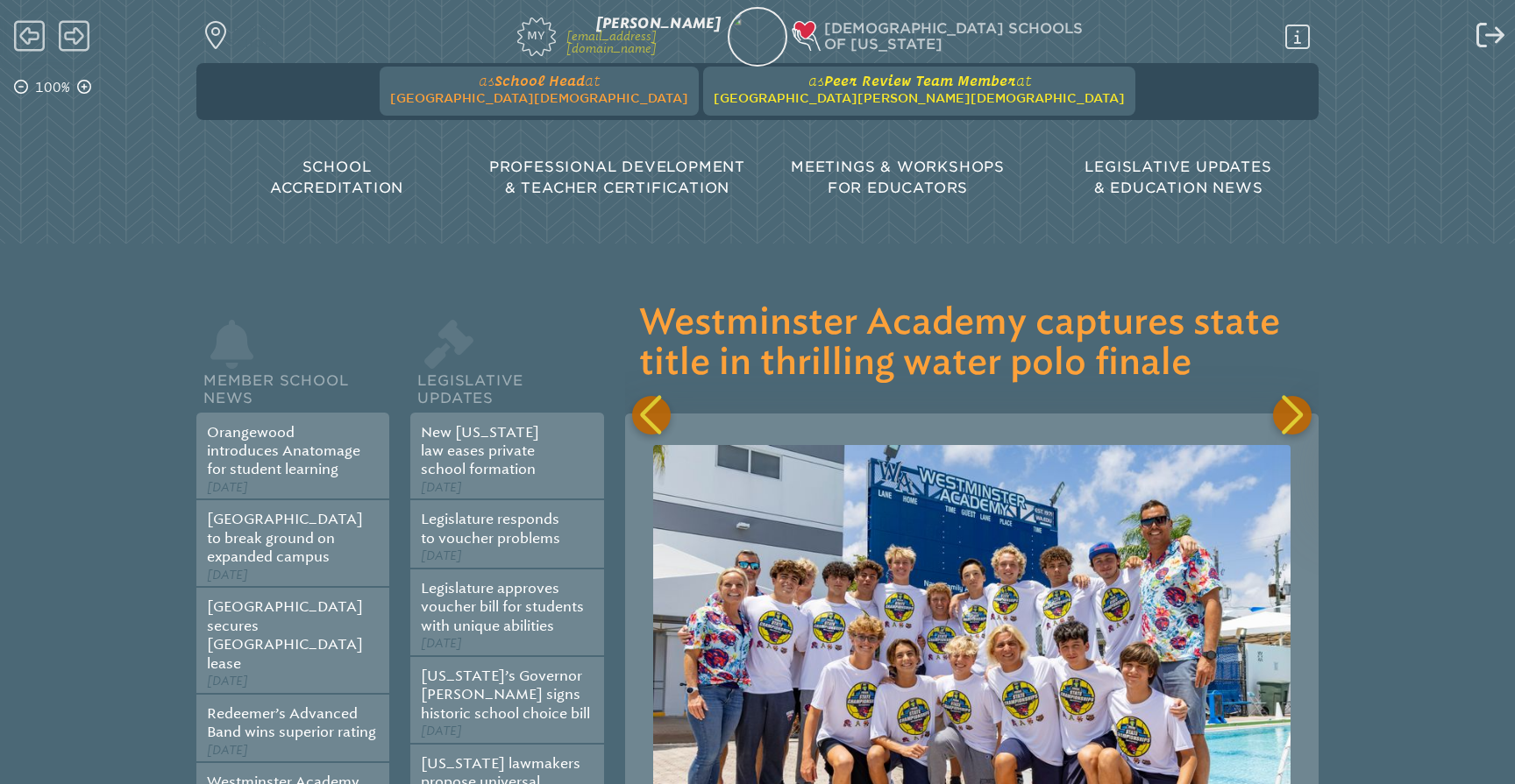
click at [896, 98] on span "[GEOGRAPHIC_DATA][PERSON_NAME][DEMOGRAPHIC_DATA]" at bounding box center [918, 98] width 411 height 14
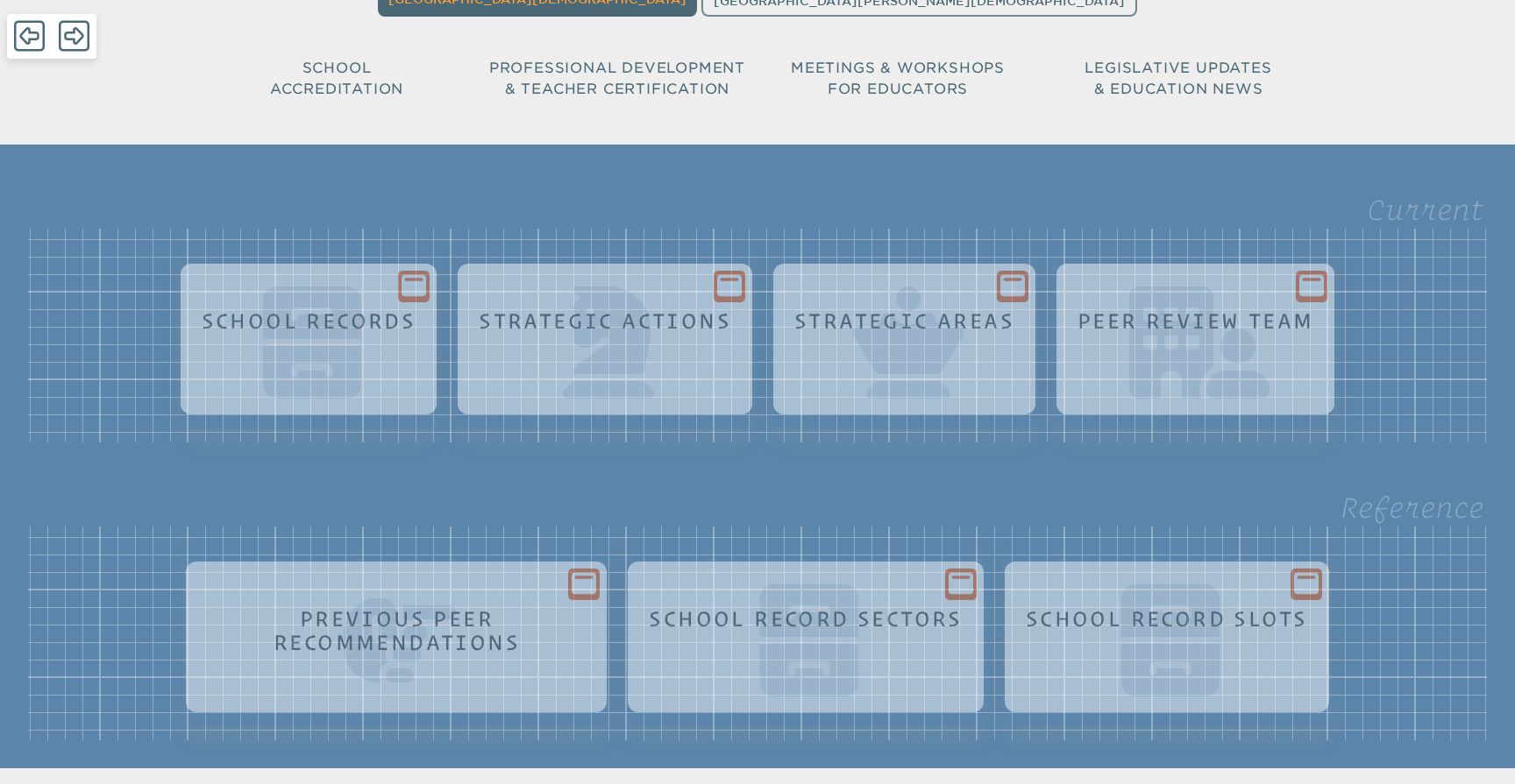
scroll to position [110, 0]
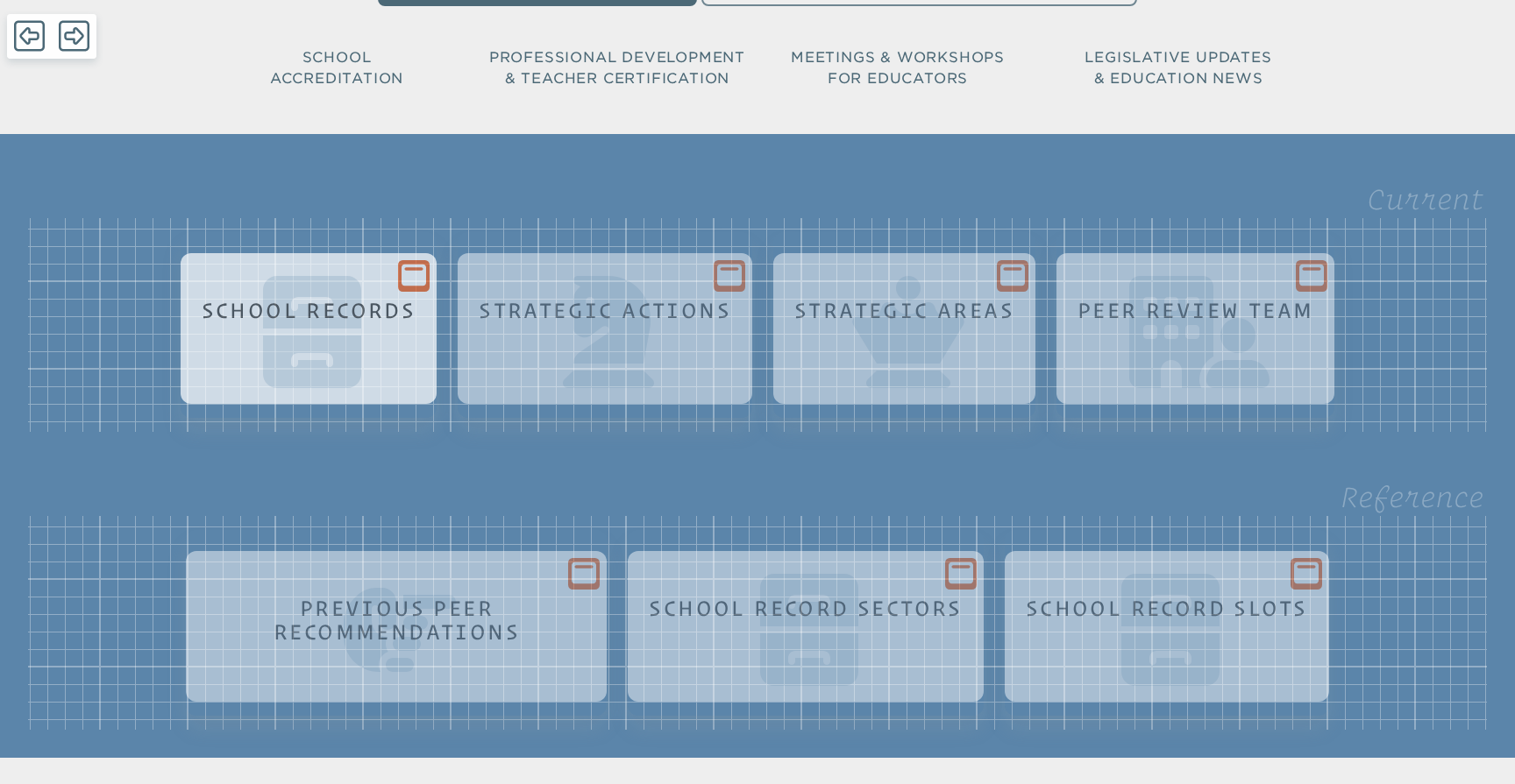
click at [405, 284] on icon at bounding box center [414, 275] width 25 height 22
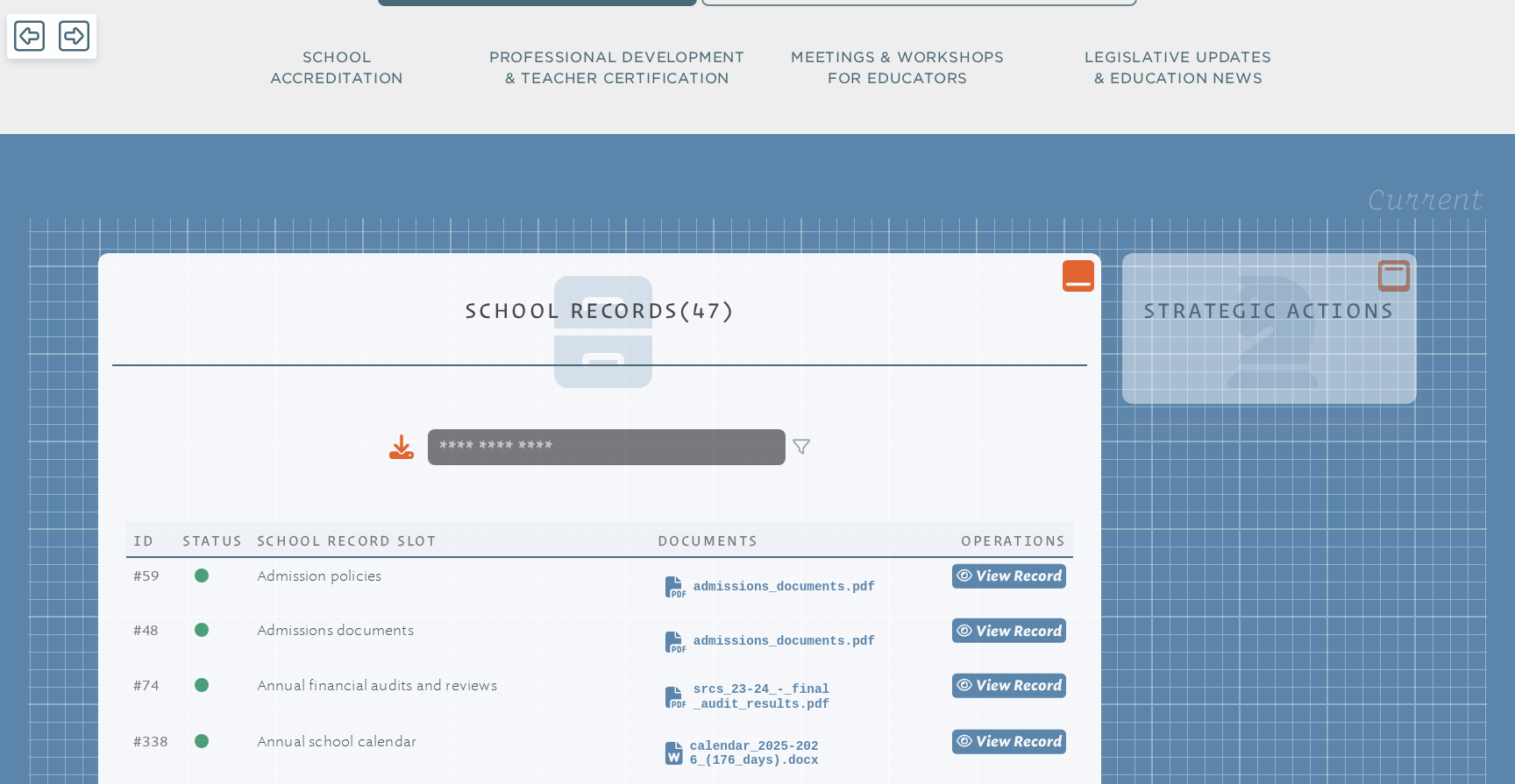
click at [1078, 277] on icon "Close Console" at bounding box center [1079, 275] width 25 height 25
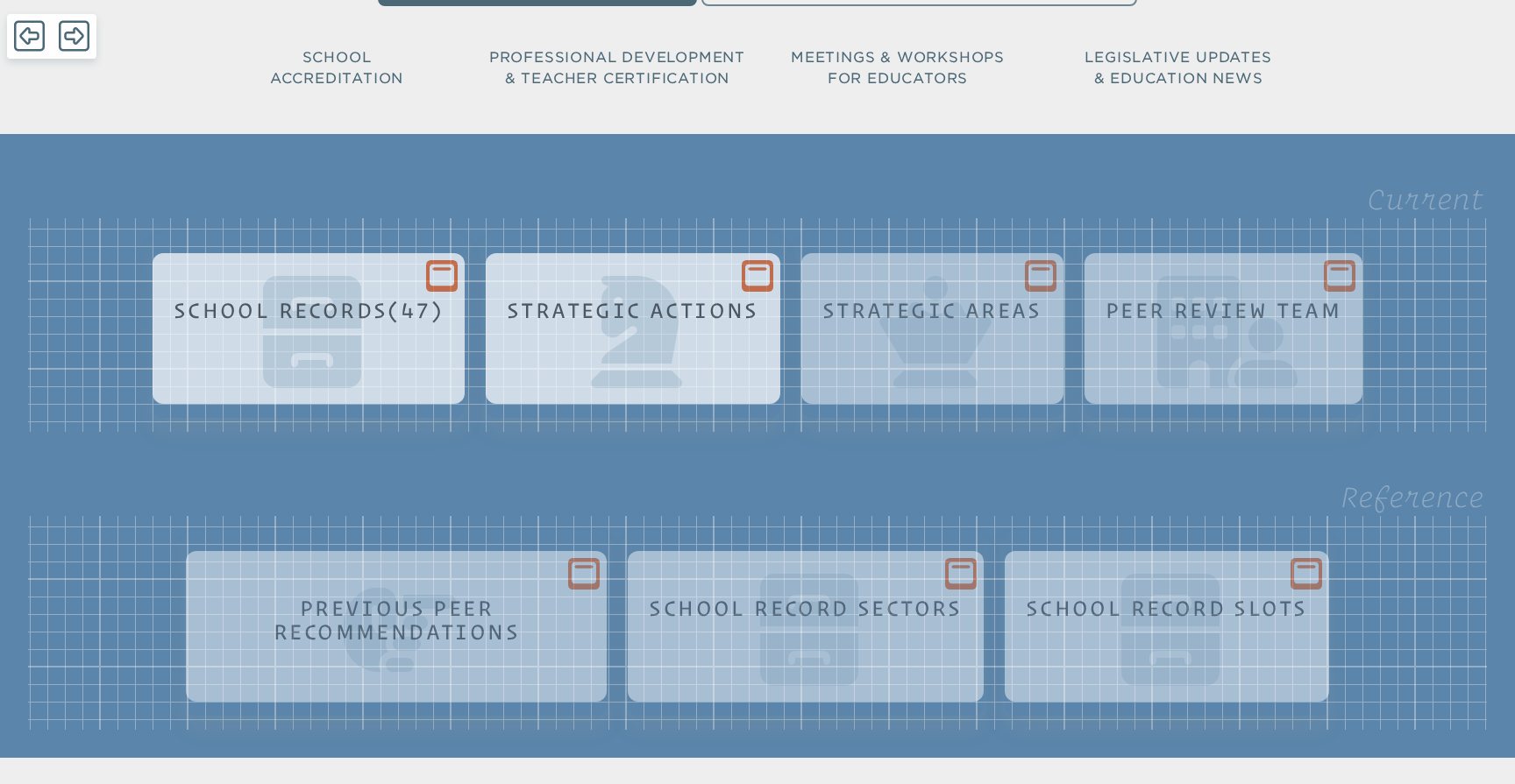
click at [758, 280] on icon at bounding box center [758, 275] width 25 height 22
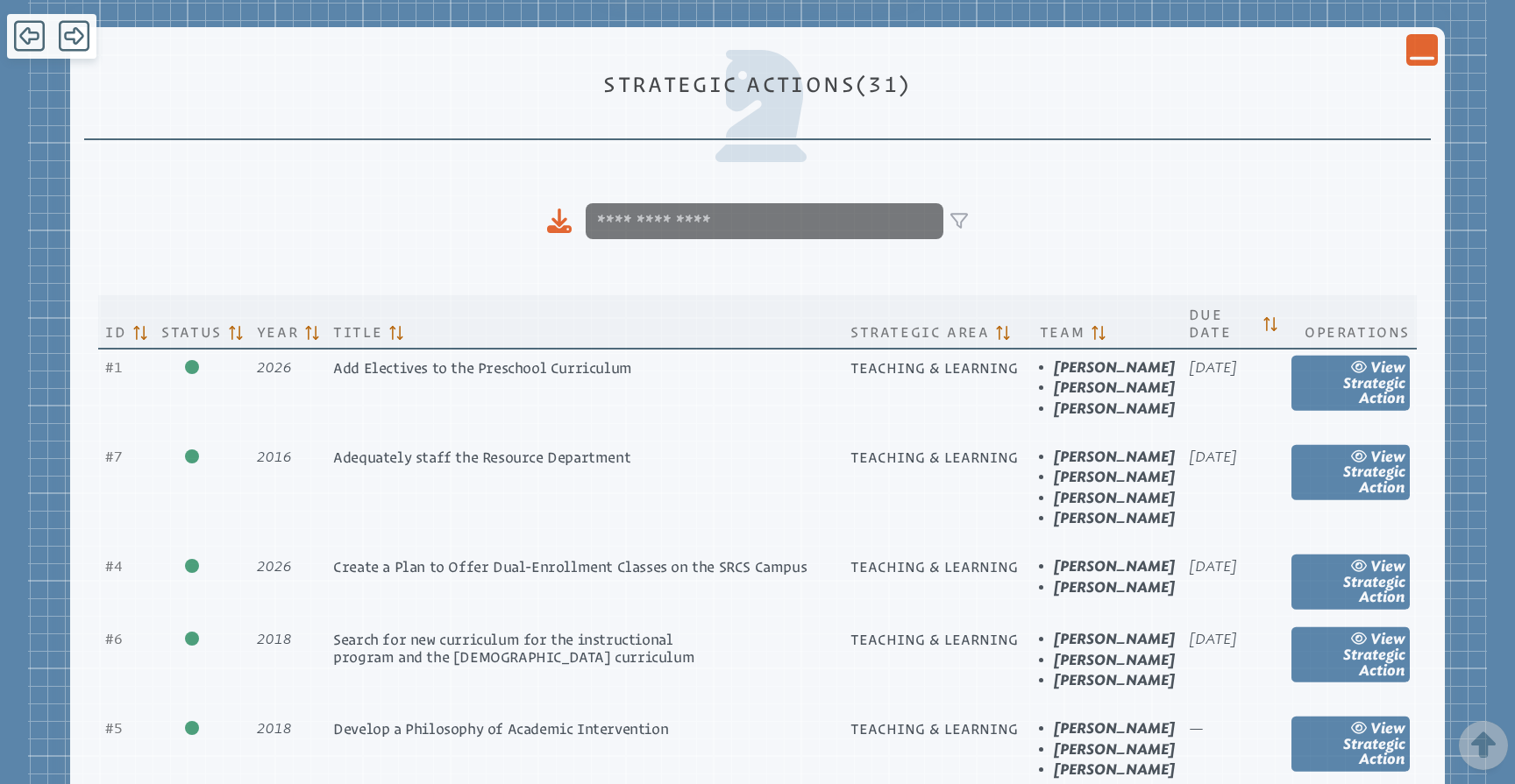
scroll to position [544, 0]
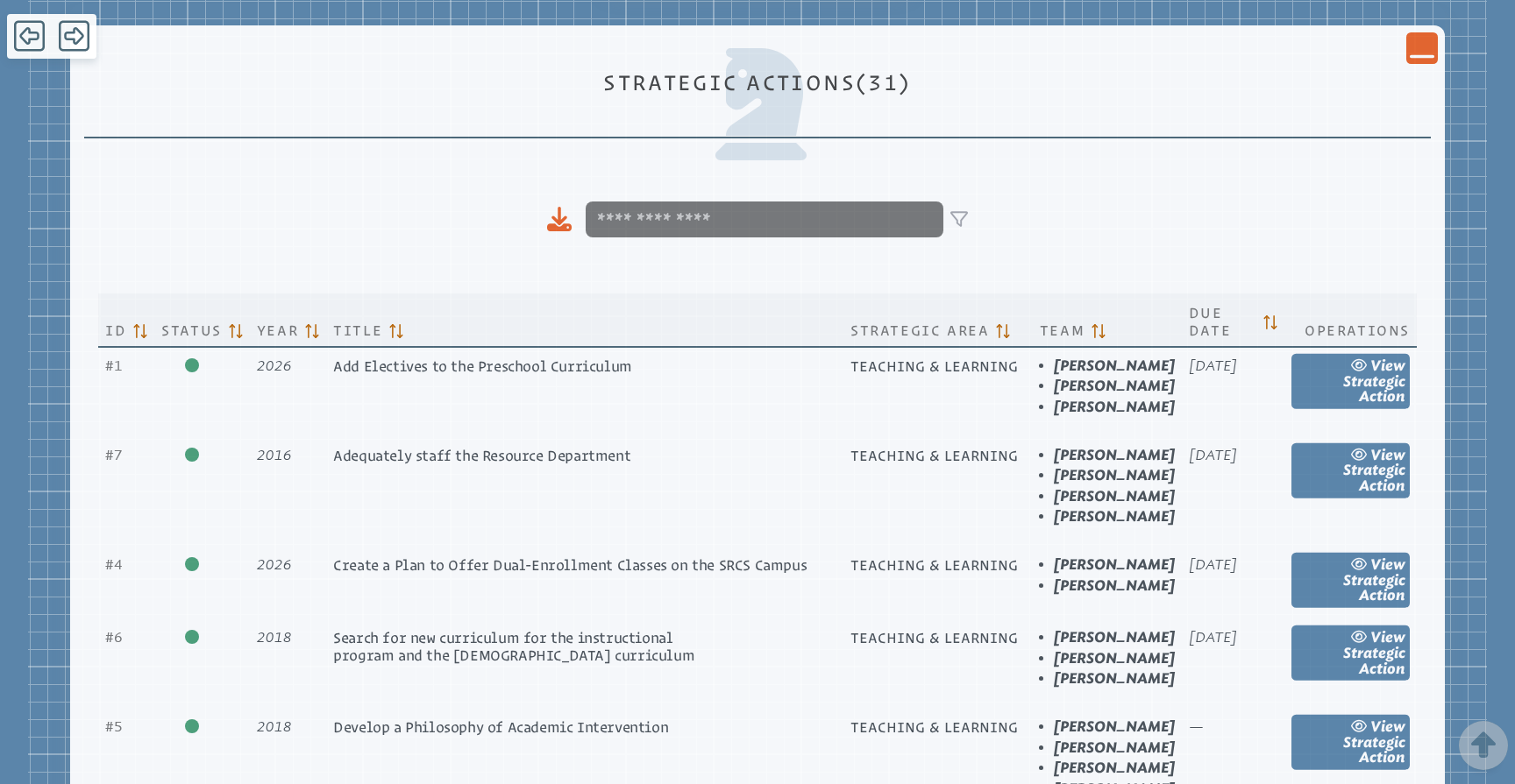
click at [1414, 50] on icon "Close Console" at bounding box center [1423, 47] width 25 height 25
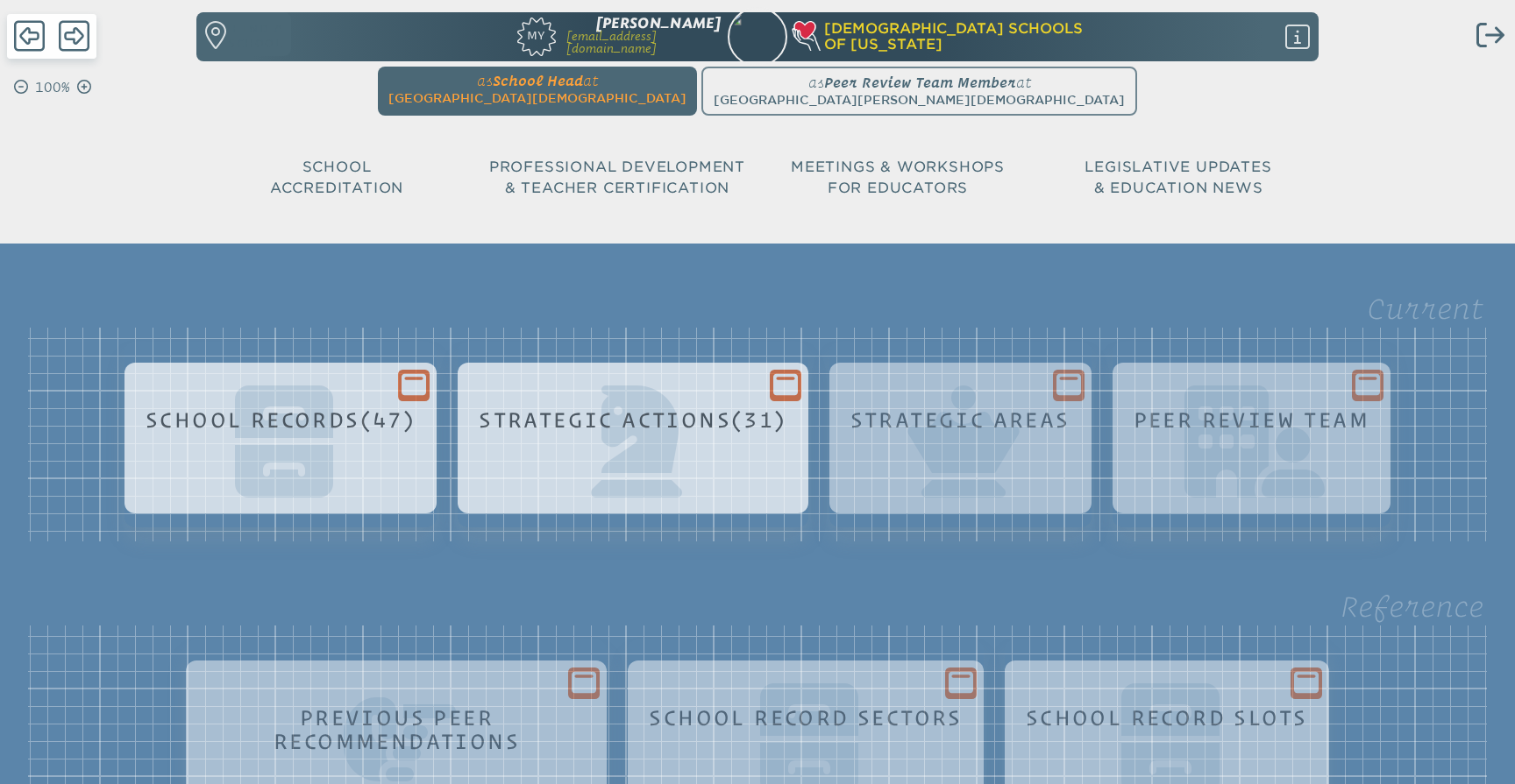
scroll to position [0, 0]
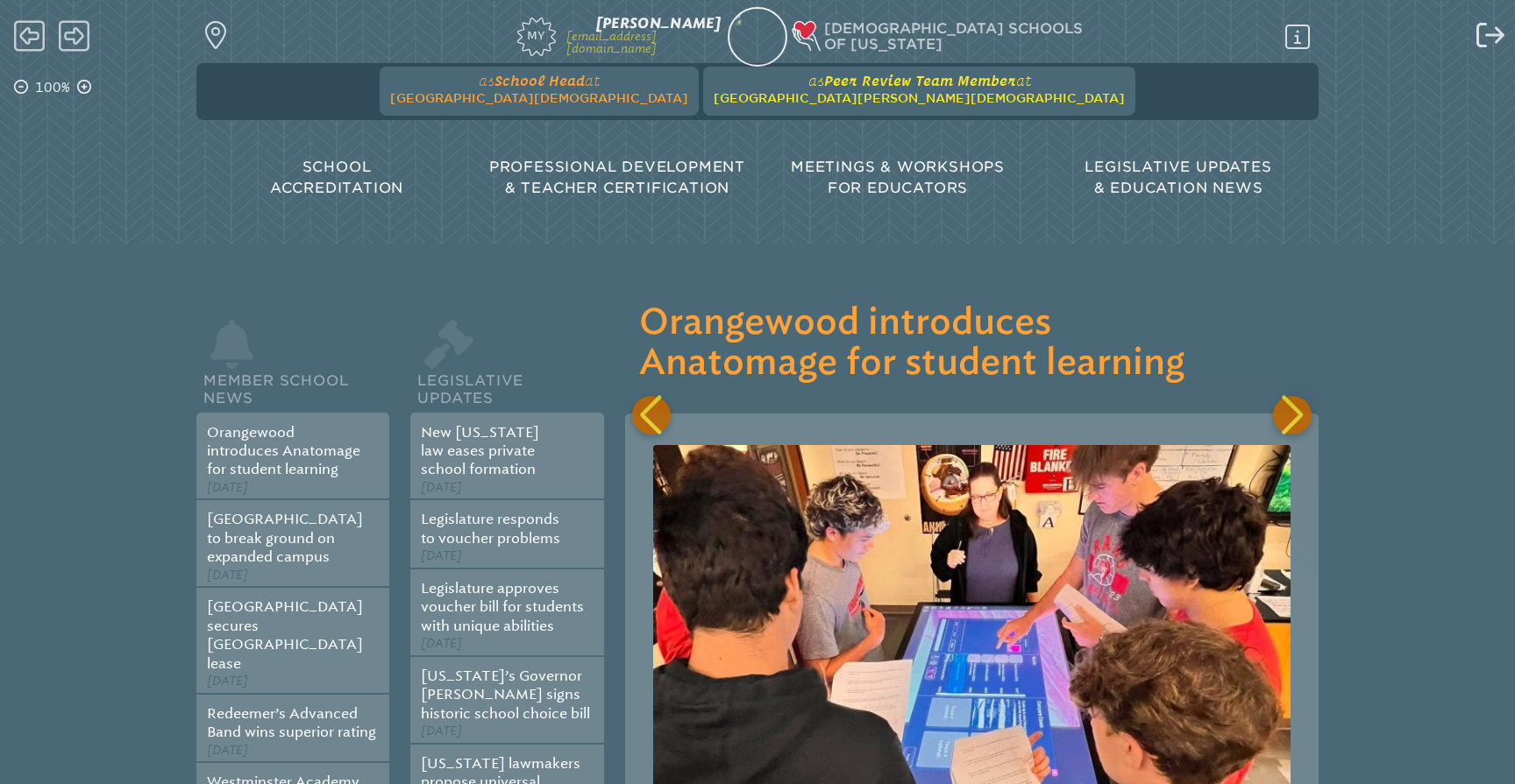
click at [906, 101] on span "[GEOGRAPHIC_DATA][PERSON_NAME][DEMOGRAPHIC_DATA]" at bounding box center [918, 98] width 411 height 14
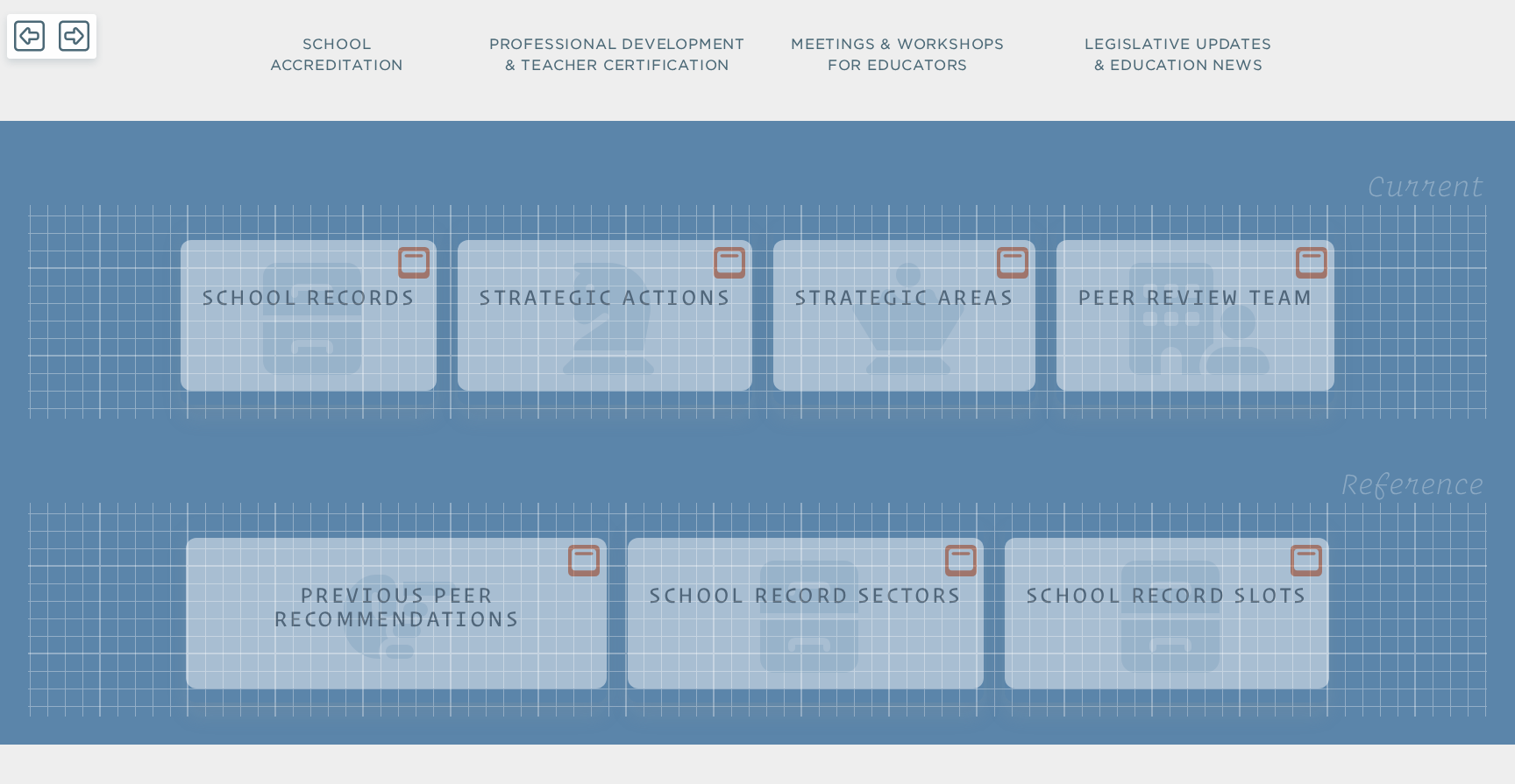
scroll to position [118, 0]
